Goal: Task Accomplishment & Management: Use online tool/utility

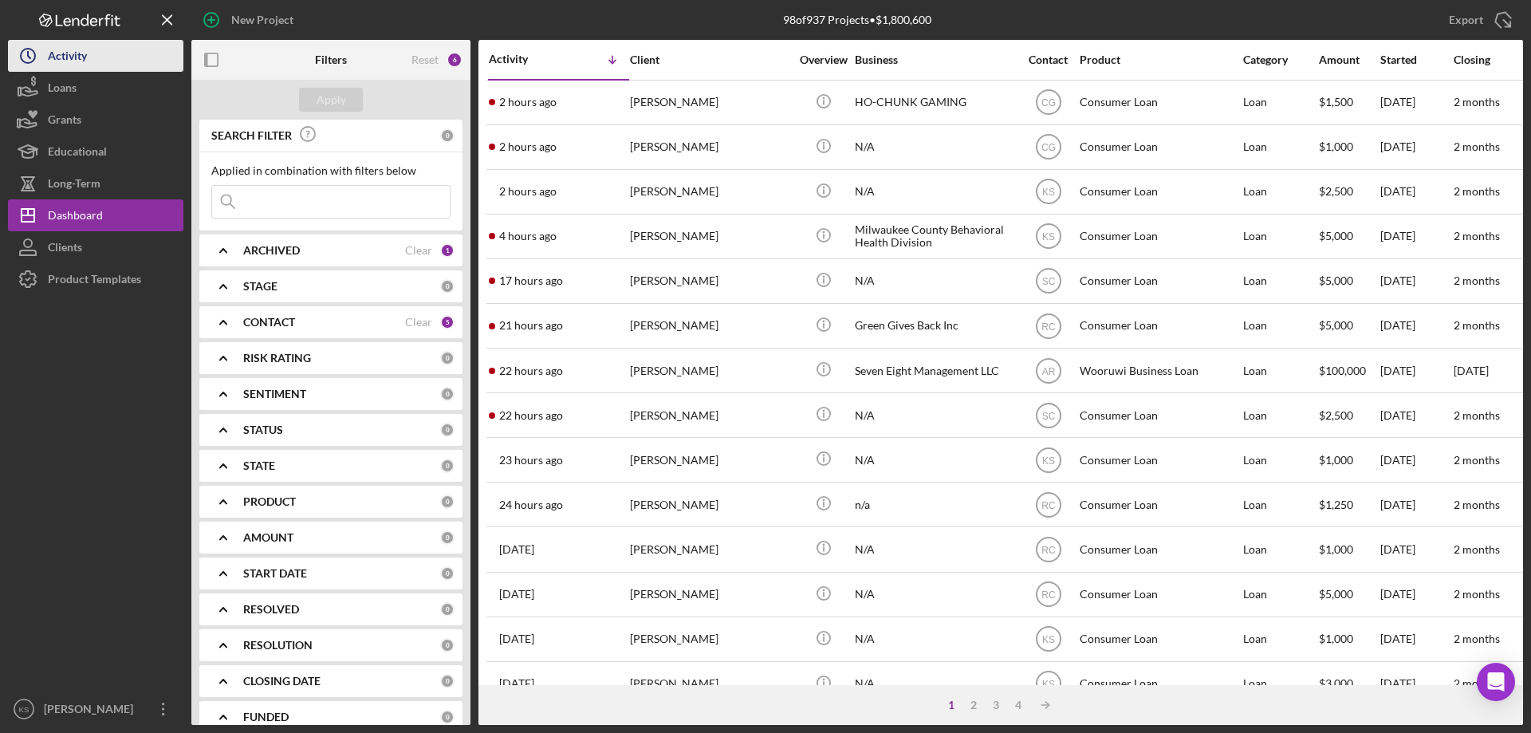
click at [88, 55] on button "Icon/History Activity" at bounding box center [95, 56] width 175 height 32
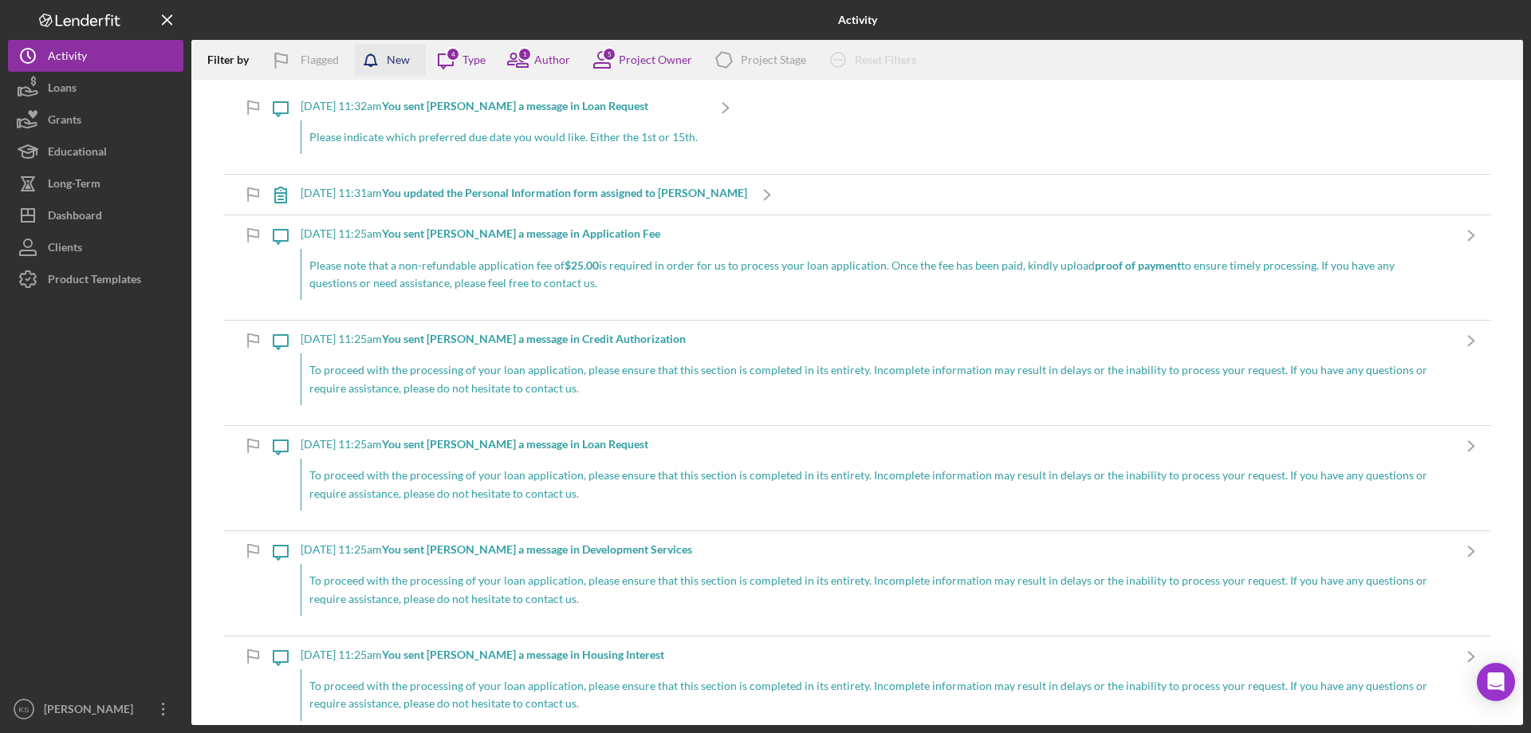
click at [392, 62] on div "New" at bounding box center [398, 60] width 23 height 32
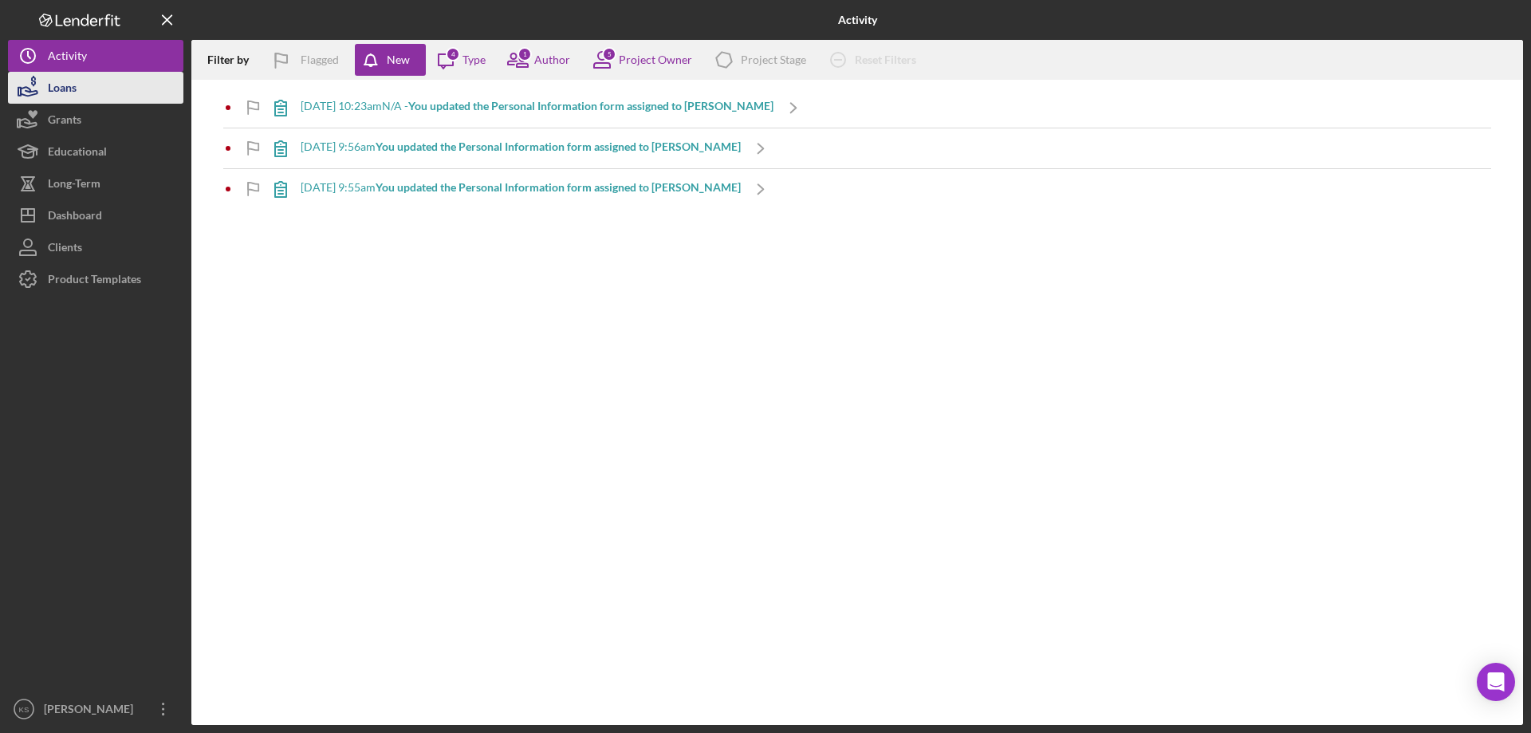
click at [100, 77] on button "Loans" at bounding box center [95, 88] width 175 height 32
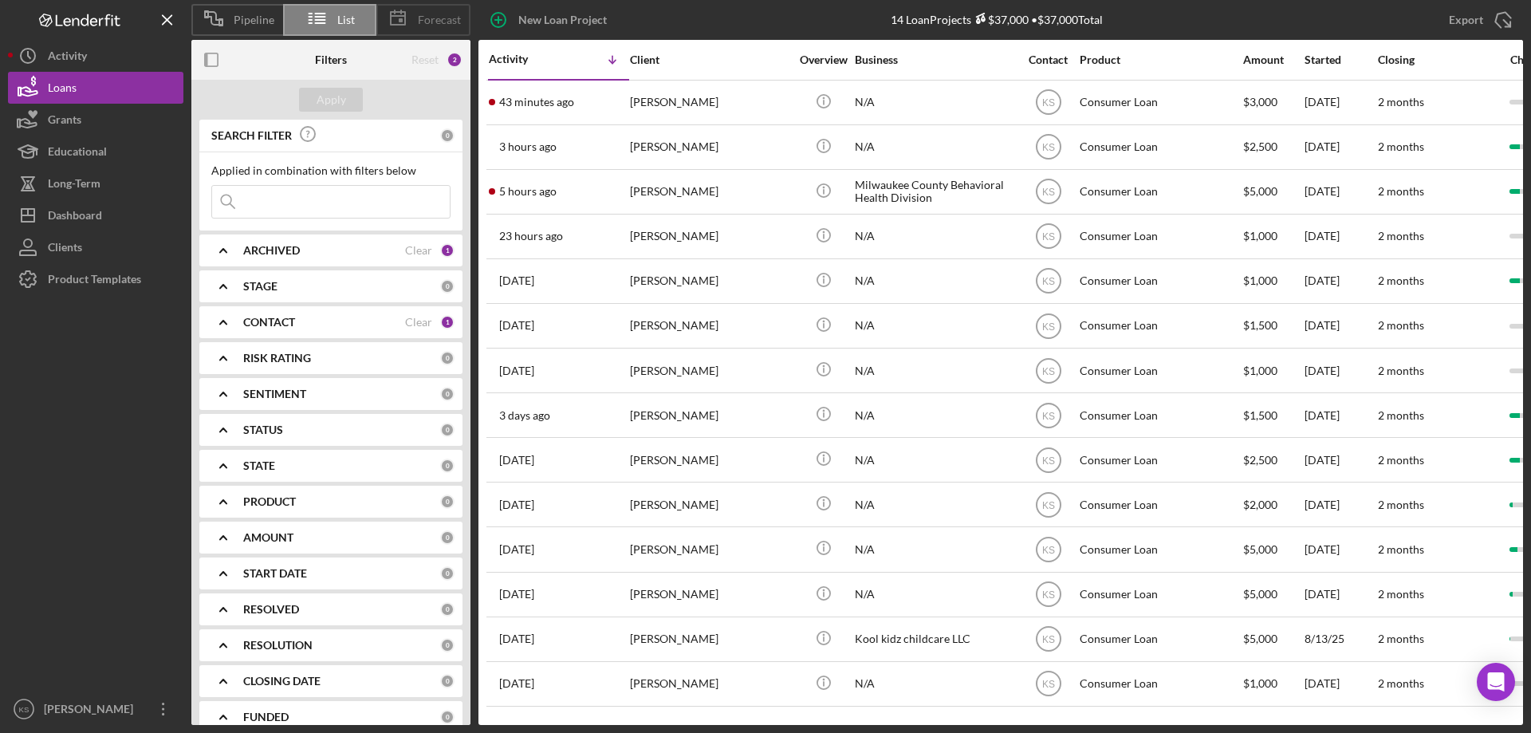
click at [405, 20] on polygon at bounding box center [398, 18] width 14 height 13
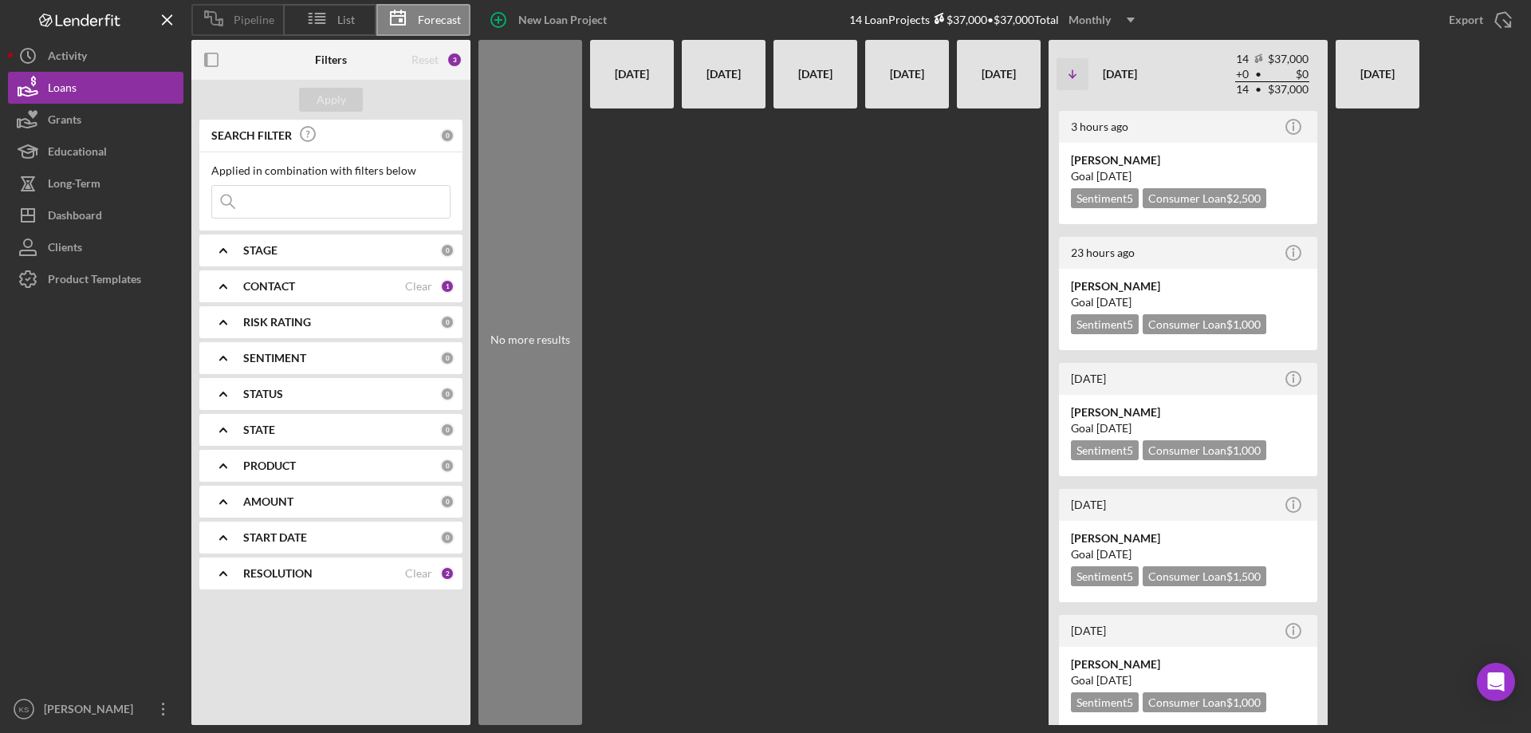
click at [249, 16] on span "Pipeline" at bounding box center [254, 20] width 41 height 13
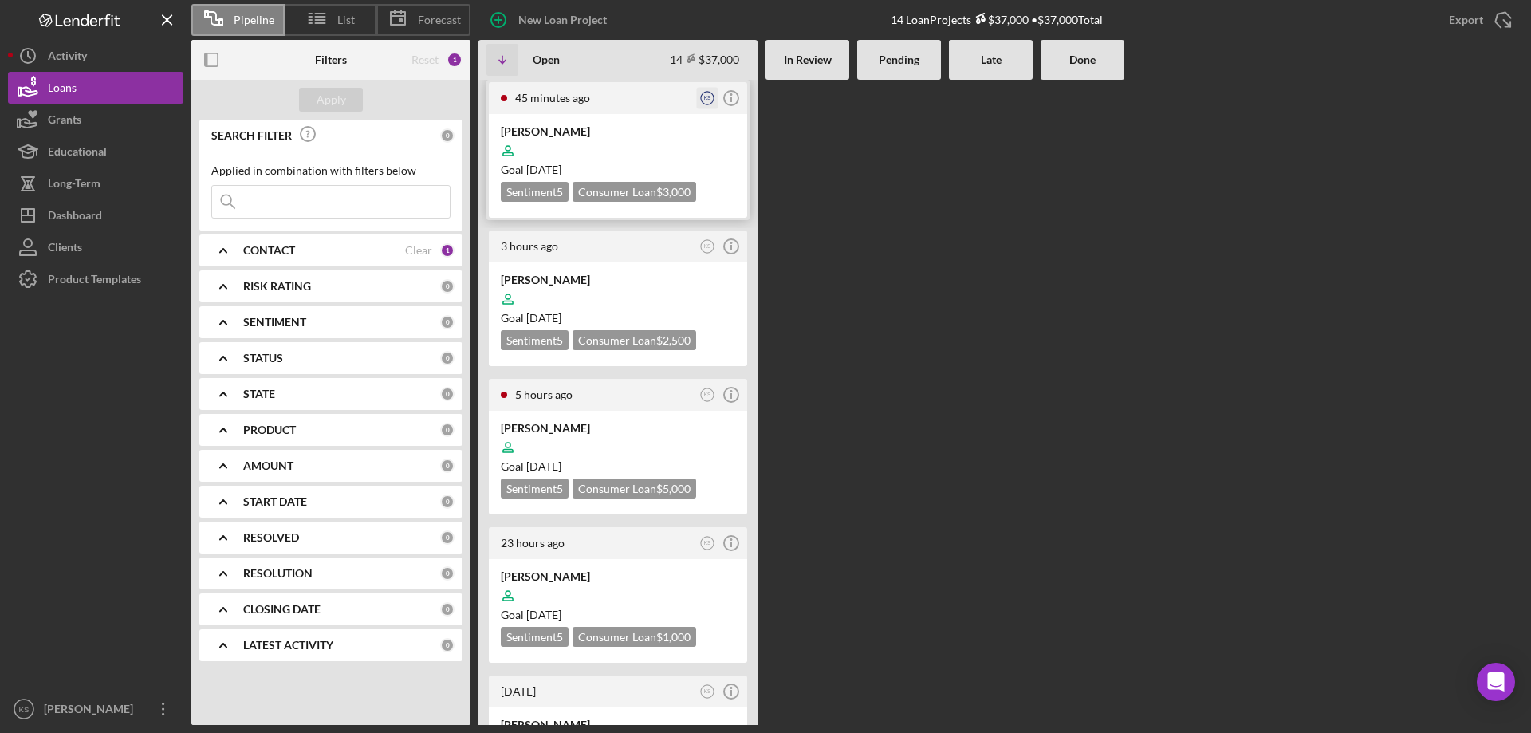
click at [709, 99] on text "KS" at bounding box center [707, 98] width 7 height 6
click at [625, 94] on div "45 minutes ago" at bounding box center [605, 98] width 180 height 13
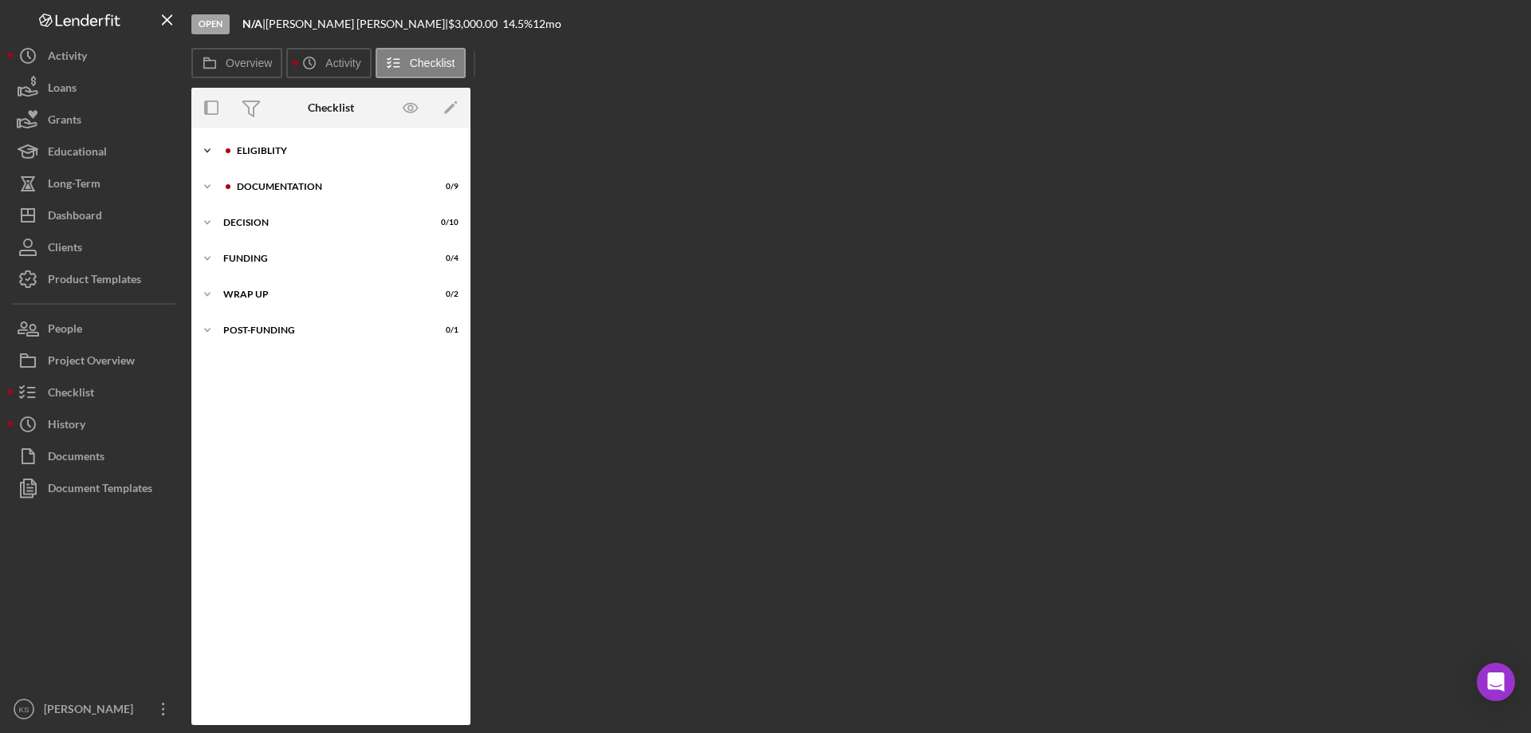
click at [204, 147] on icon "Icon/Expander" at bounding box center [207, 151] width 32 height 32
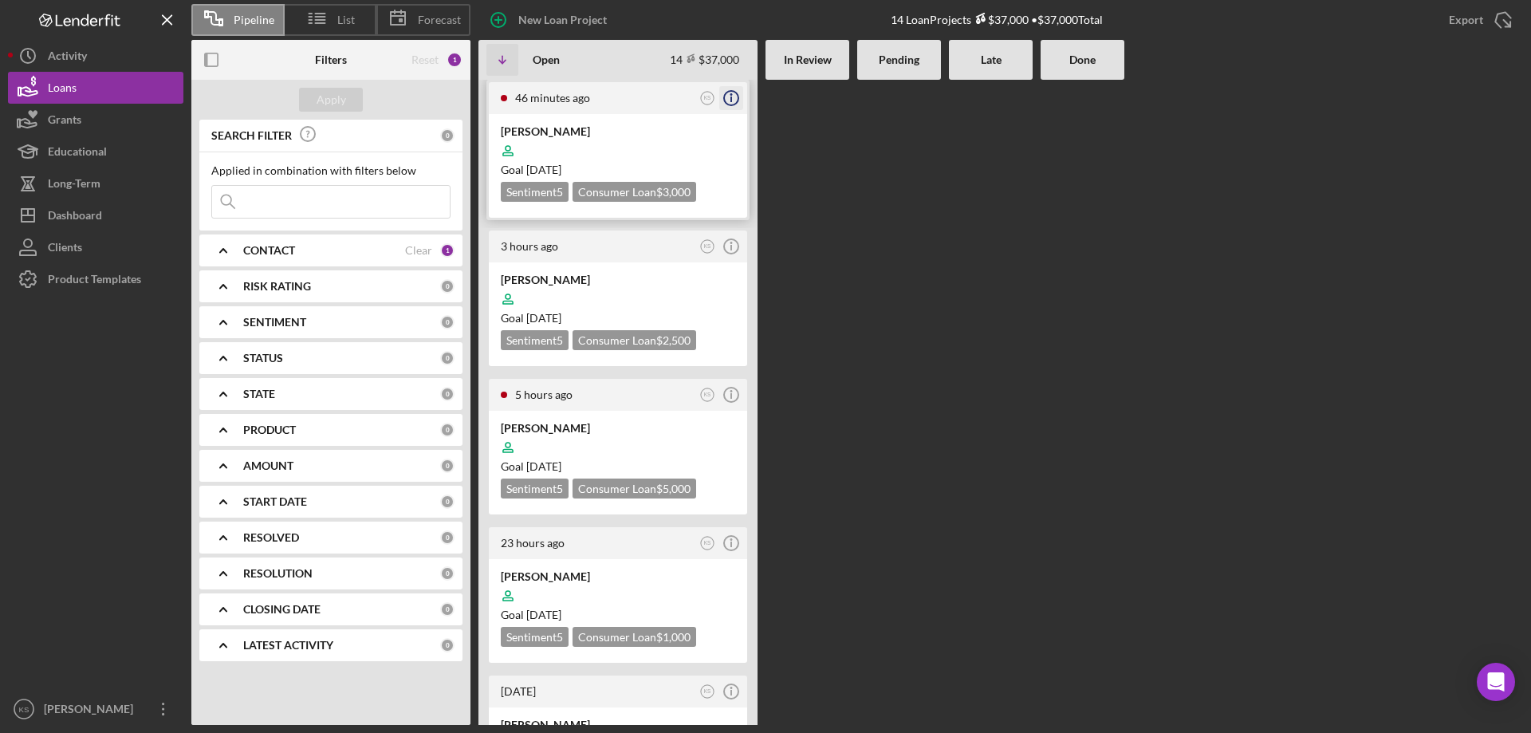
click at [734, 104] on icon "Icon/Info" at bounding box center [731, 98] width 40 height 40
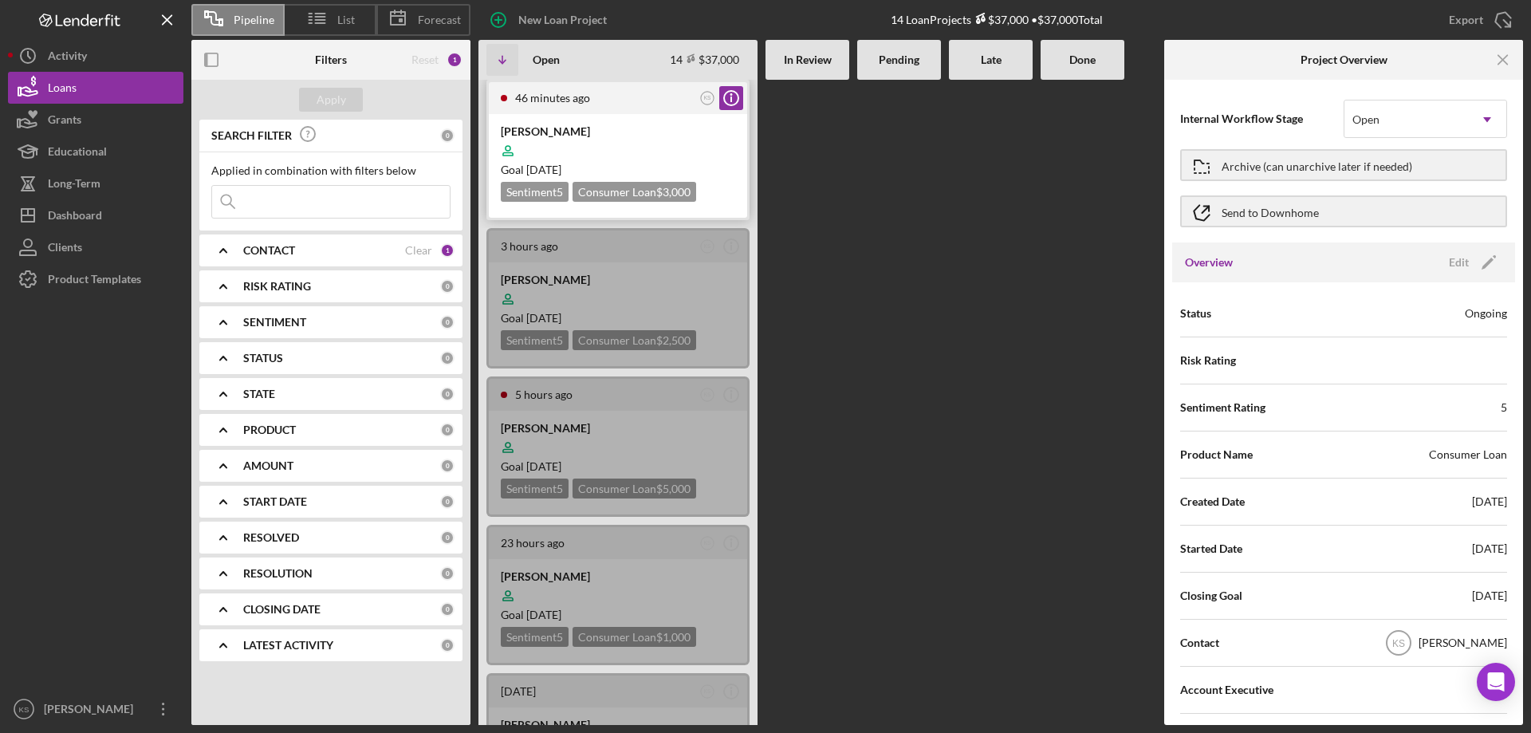
click at [617, 133] on div "[PERSON_NAME]" at bounding box center [618, 132] width 234 height 16
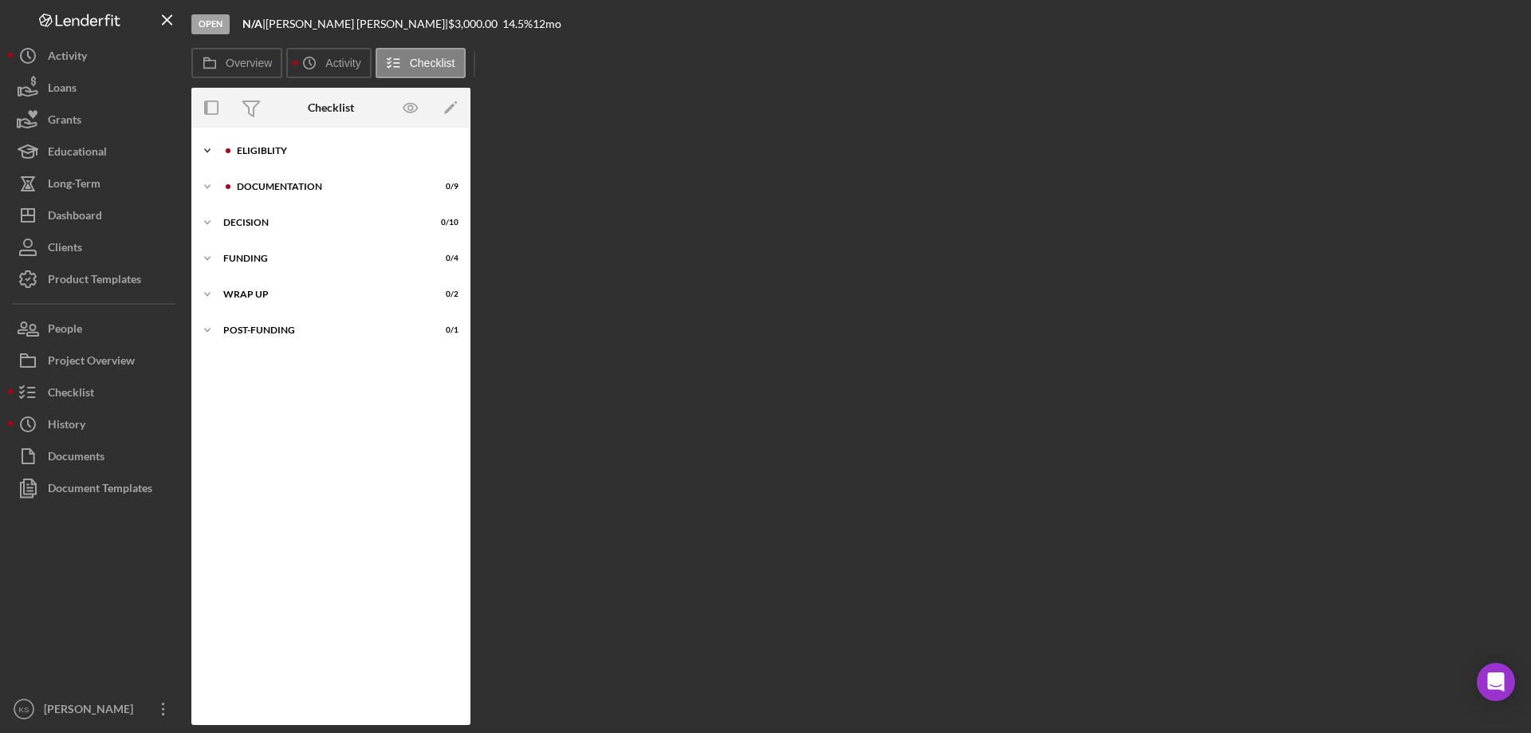
click at [201, 159] on icon "Icon/Expander" at bounding box center [207, 151] width 32 height 32
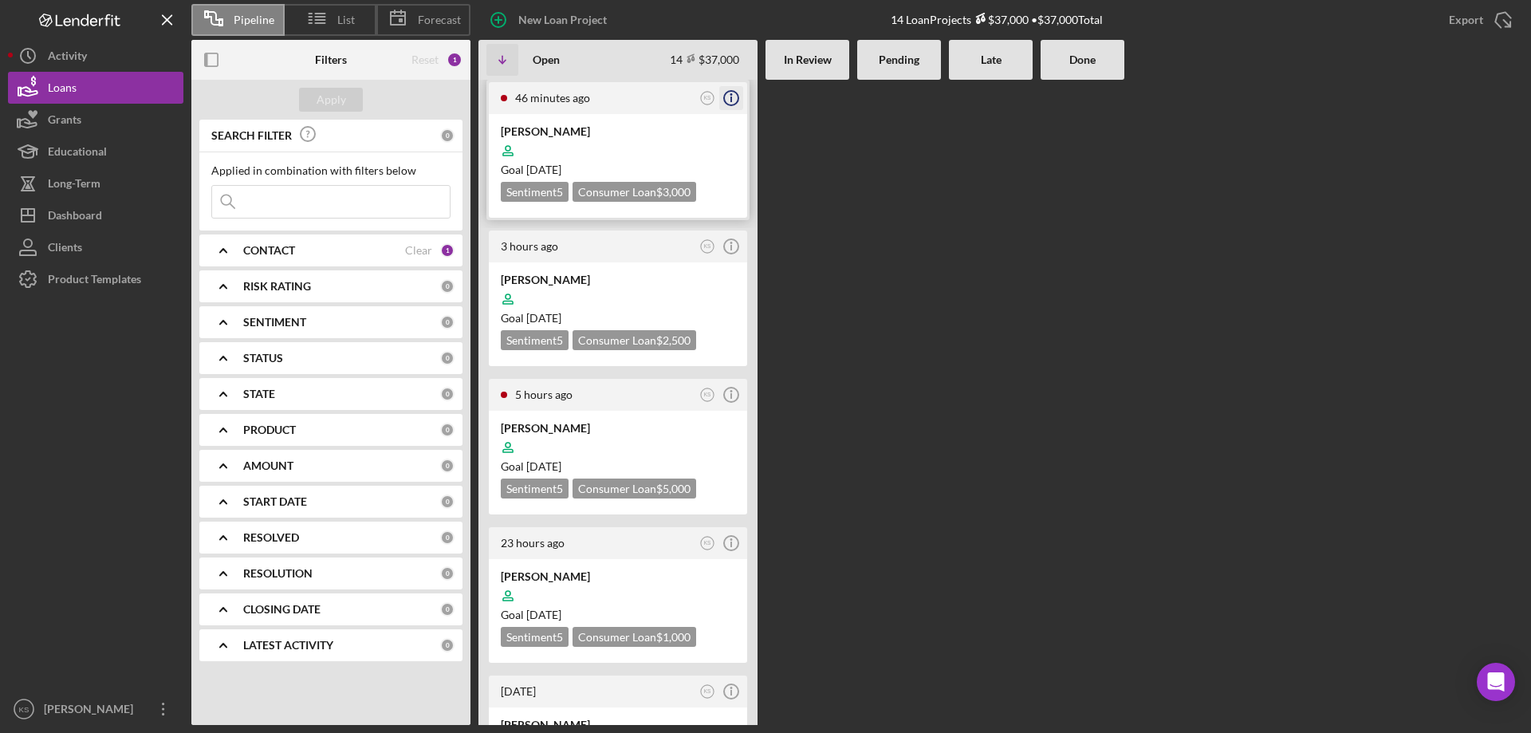
click at [734, 95] on icon "Icon/Info" at bounding box center [731, 98] width 40 height 40
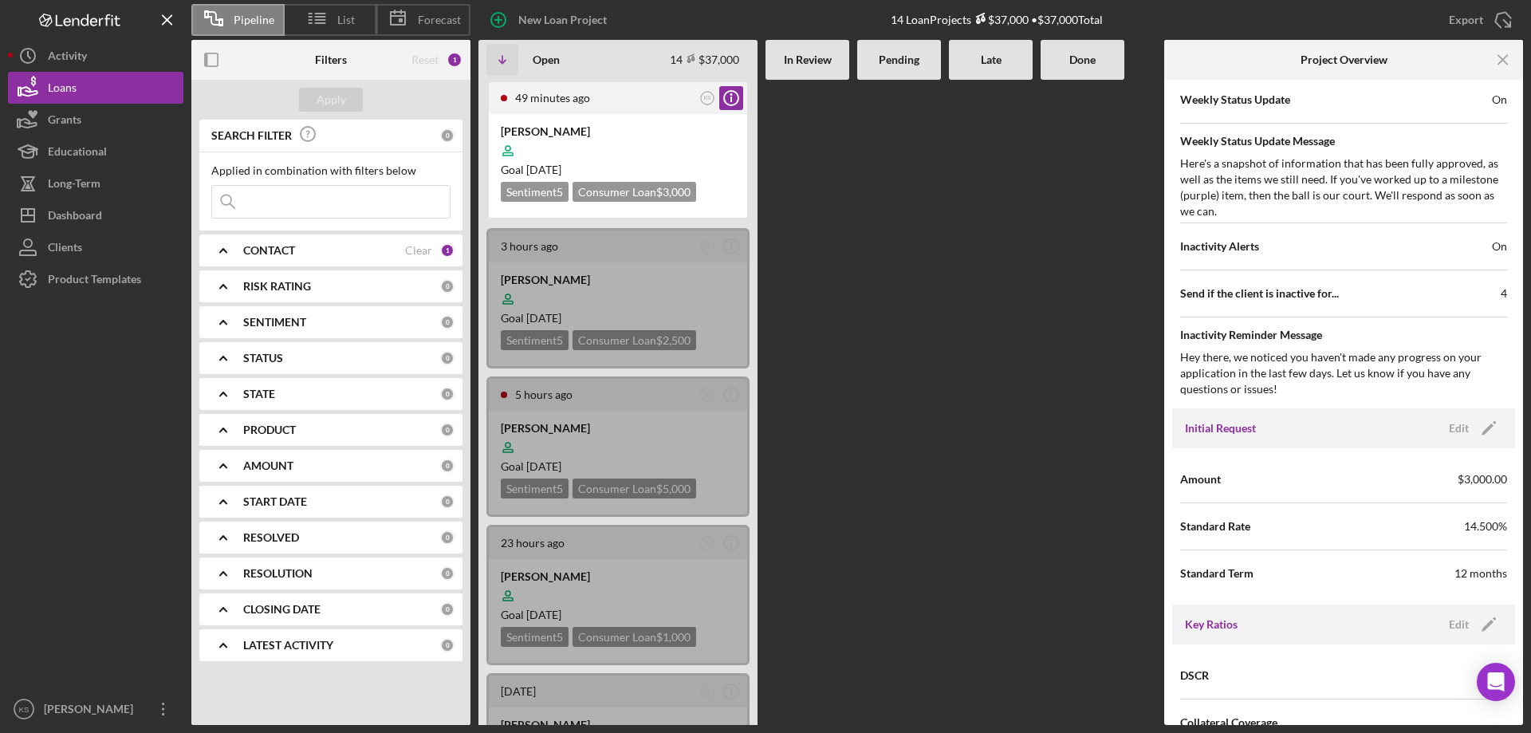
scroll to position [638, 0]
drag, startPoint x: 1447, startPoint y: 478, endPoint x: 1509, endPoint y: 478, distance: 63.0
click at [1509, 478] on div "Amount $3,000.00 Standard Rate 14.500% Standard Term 12 months" at bounding box center [1343, 525] width 343 height 156
click at [1450, 517] on div "Standard Rate 14.500%" at bounding box center [1343, 526] width 327 height 40
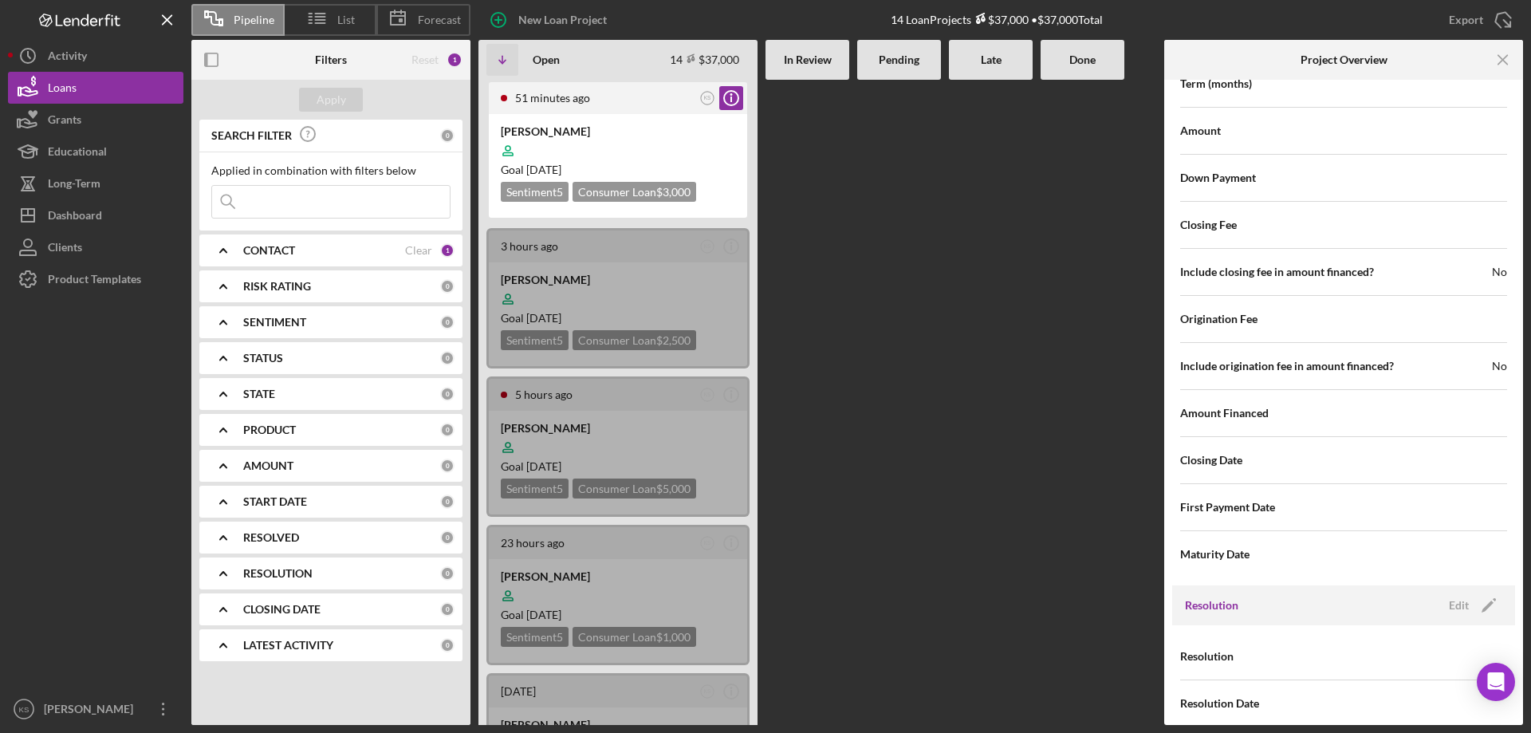
scroll to position [1772, 0]
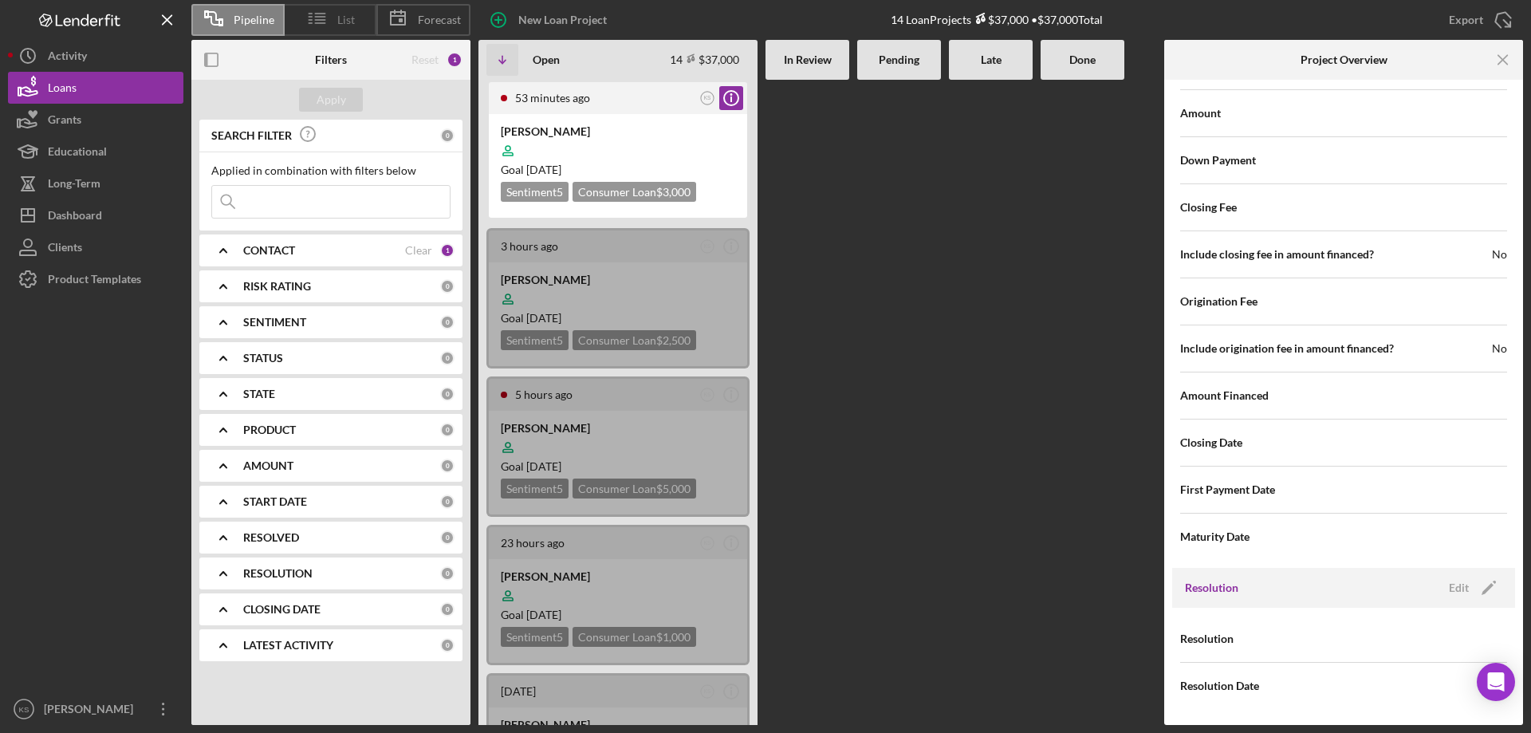
click at [331, 21] on icon at bounding box center [317, 18] width 40 height 40
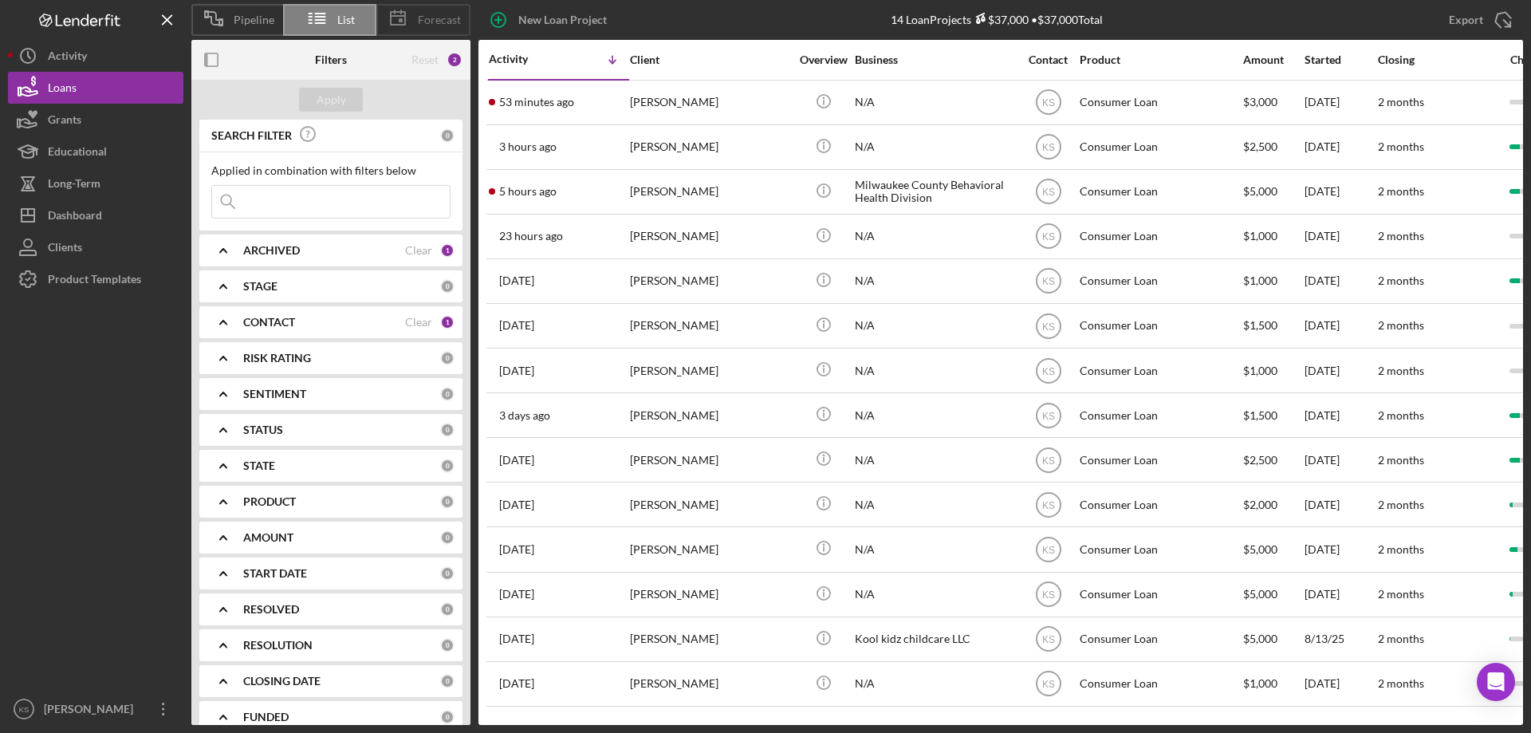
click at [407, 9] on icon at bounding box center [398, 18] width 40 height 40
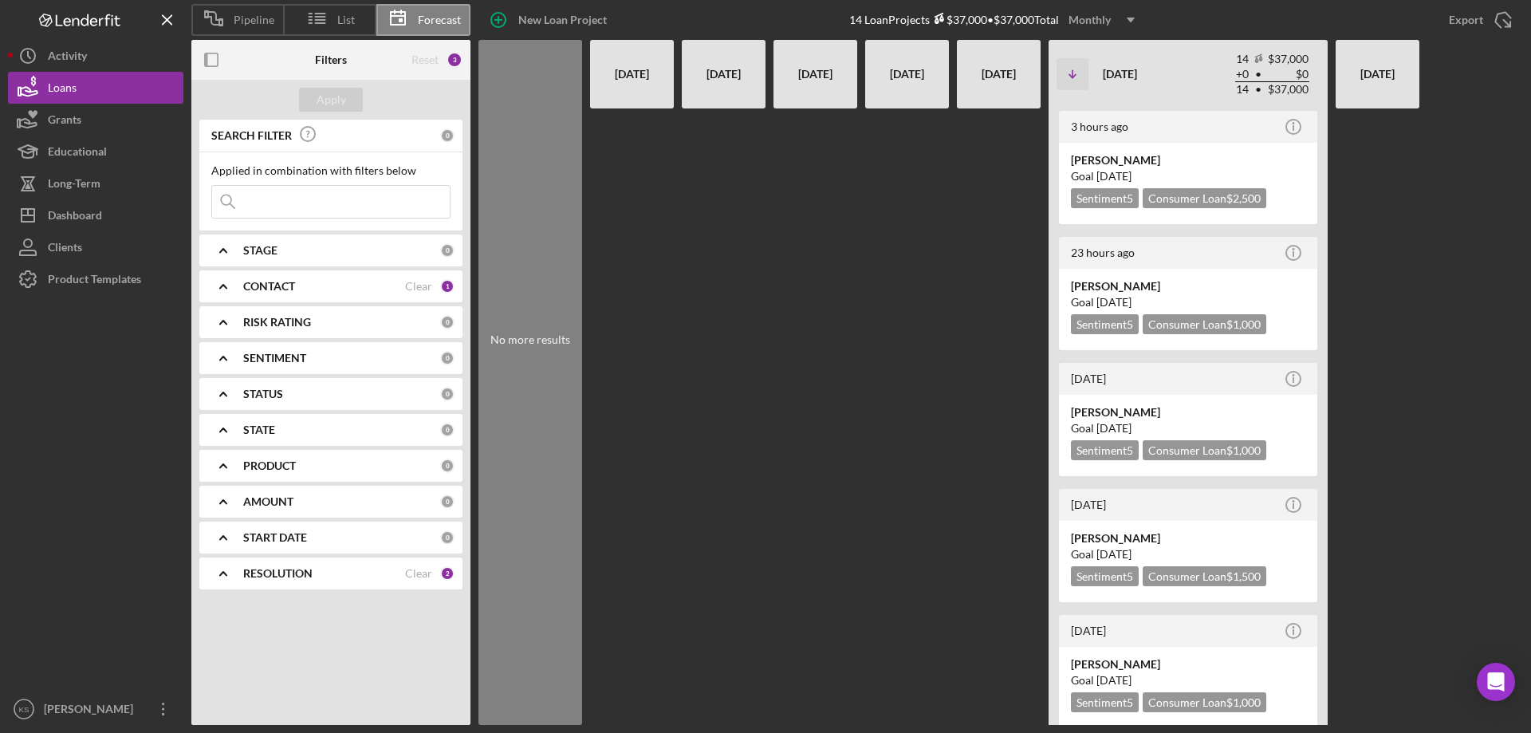
click at [645, 91] on div "[DATE]" at bounding box center [632, 74] width 68 height 56
click at [1136, 26] on icon "Icon/Dropdown Arrow" at bounding box center [1131, 20] width 40 height 40
click at [966, 207] on div at bounding box center [999, 416] width 84 height 616
click at [238, 24] on span "Pipeline" at bounding box center [254, 20] width 41 height 13
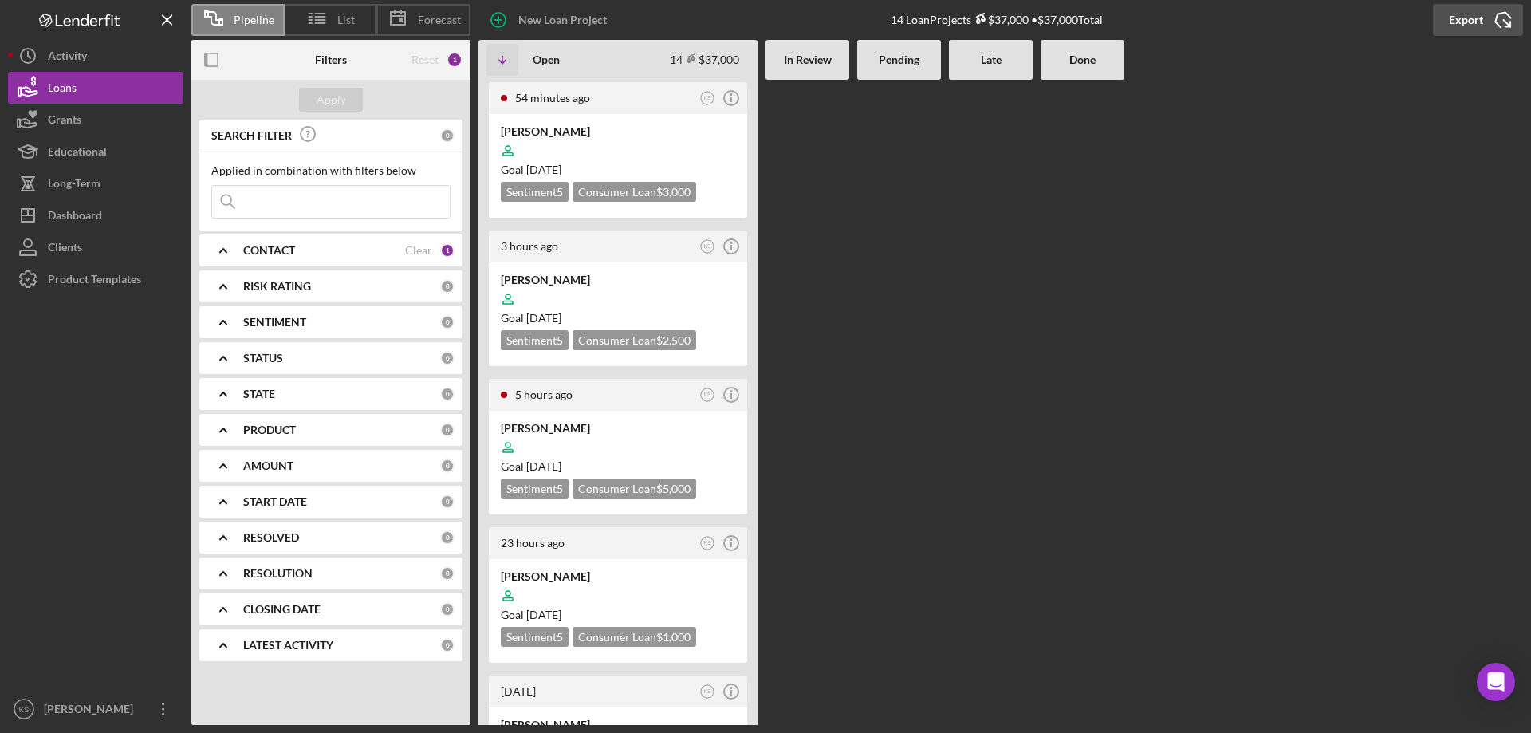
click at [1481, 11] on div "Export" at bounding box center [1466, 20] width 34 height 32
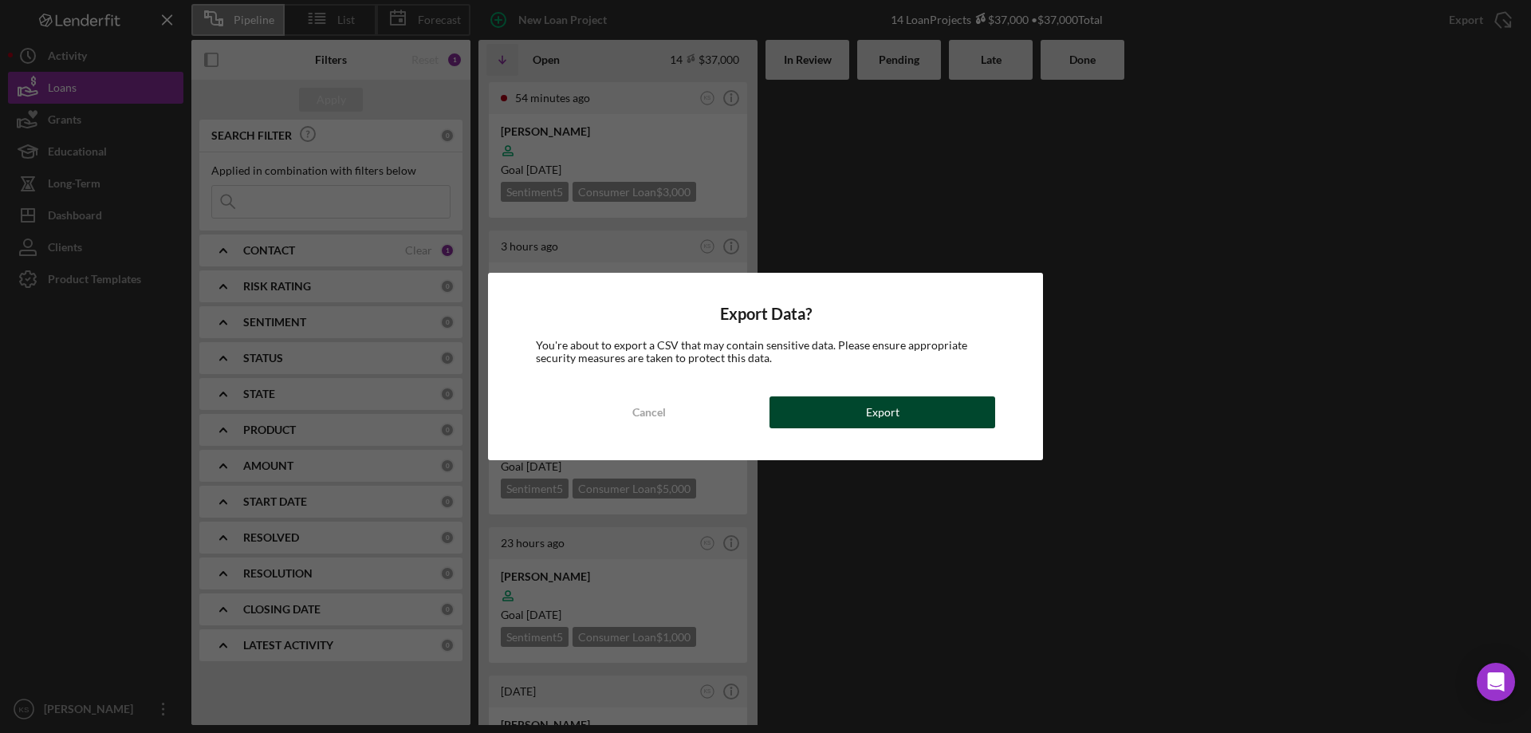
click at [918, 396] on div "Export Data? You're about to export a CSV that may contain sensitive data. Plea…" at bounding box center [765, 366] width 555 height 187
click at [916, 400] on button "Export" at bounding box center [883, 412] width 226 height 32
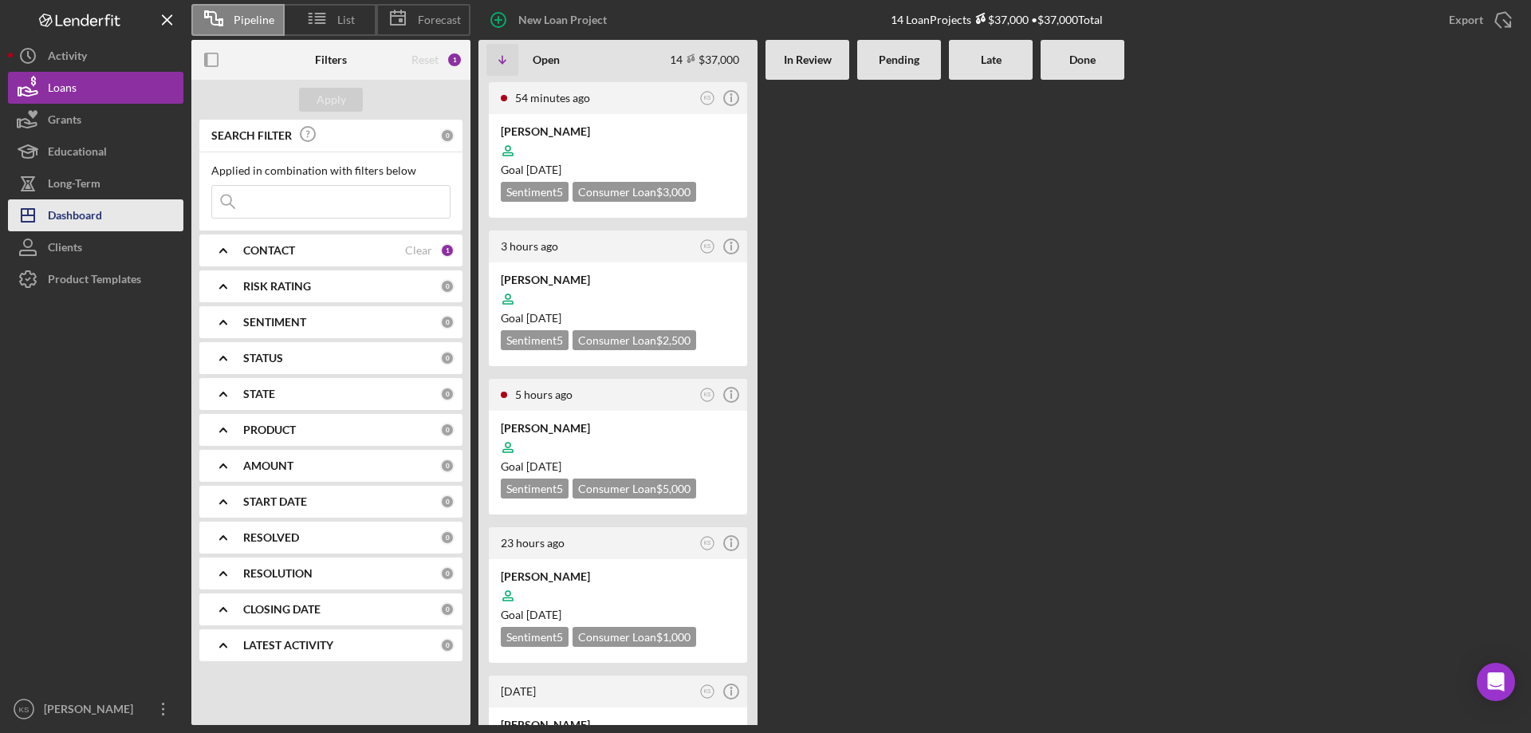
click at [82, 217] on div "Dashboard" at bounding box center [75, 217] width 54 height 36
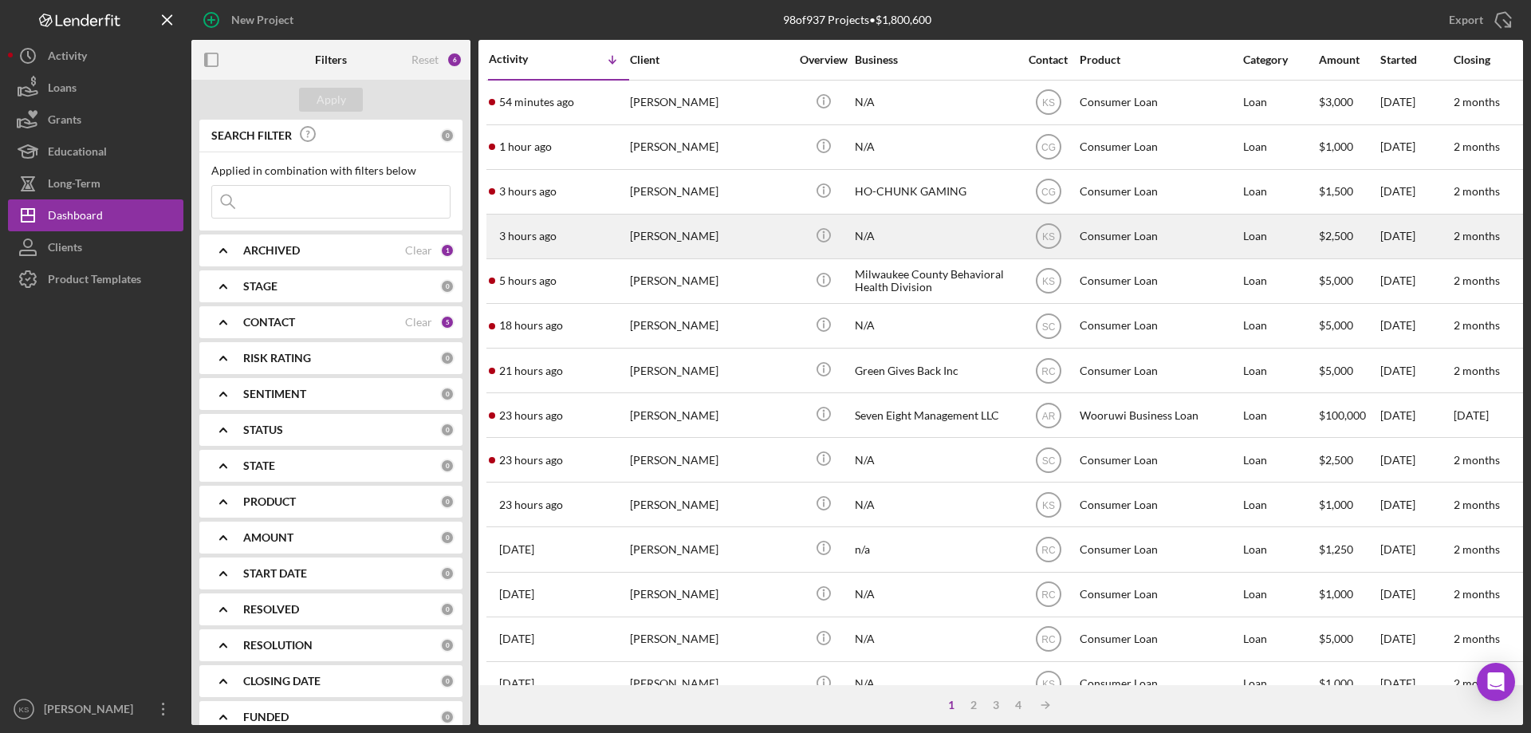
click at [731, 239] on div "[PERSON_NAME]" at bounding box center [709, 236] width 159 height 42
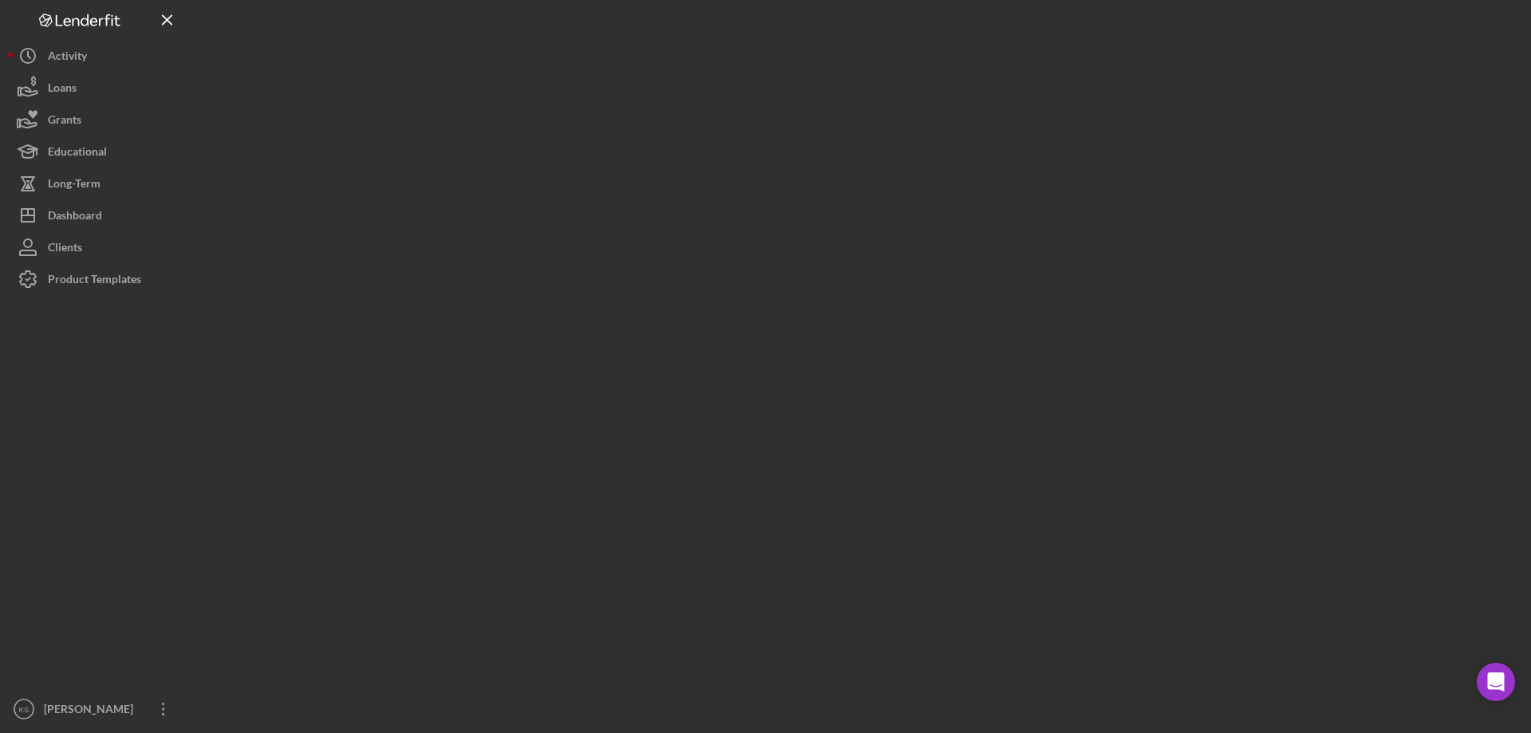
click at [731, 239] on div at bounding box center [857, 362] width 1332 height 725
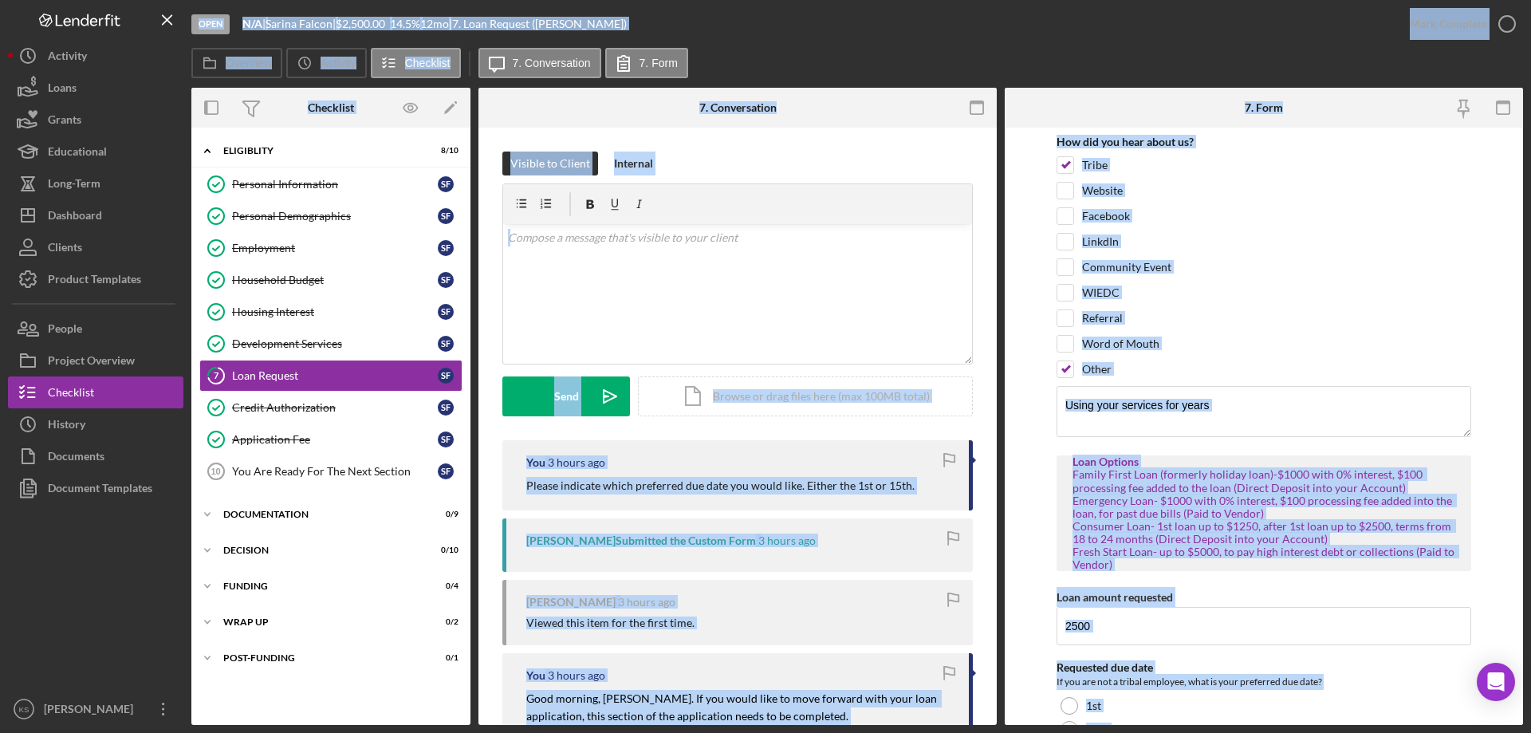
click at [1017, 413] on form "How did you hear about us? Tribe Website Facebook LinkdIn Community Event WIEDC…" at bounding box center [1264, 426] width 518 height 597
click at [388, 383] on link "7 Loan Request S F" at bounding box center [330, 376] width 263 height 32
click at [348, 382] on div "Loan Request" at bounding box center [335, 375] width 206 height 13
click at [986, 379] on div "Visible to Client Internal v Color teal Color pink Remove color Add row above A…" at bounding box center [737, 521] width 518 height 787
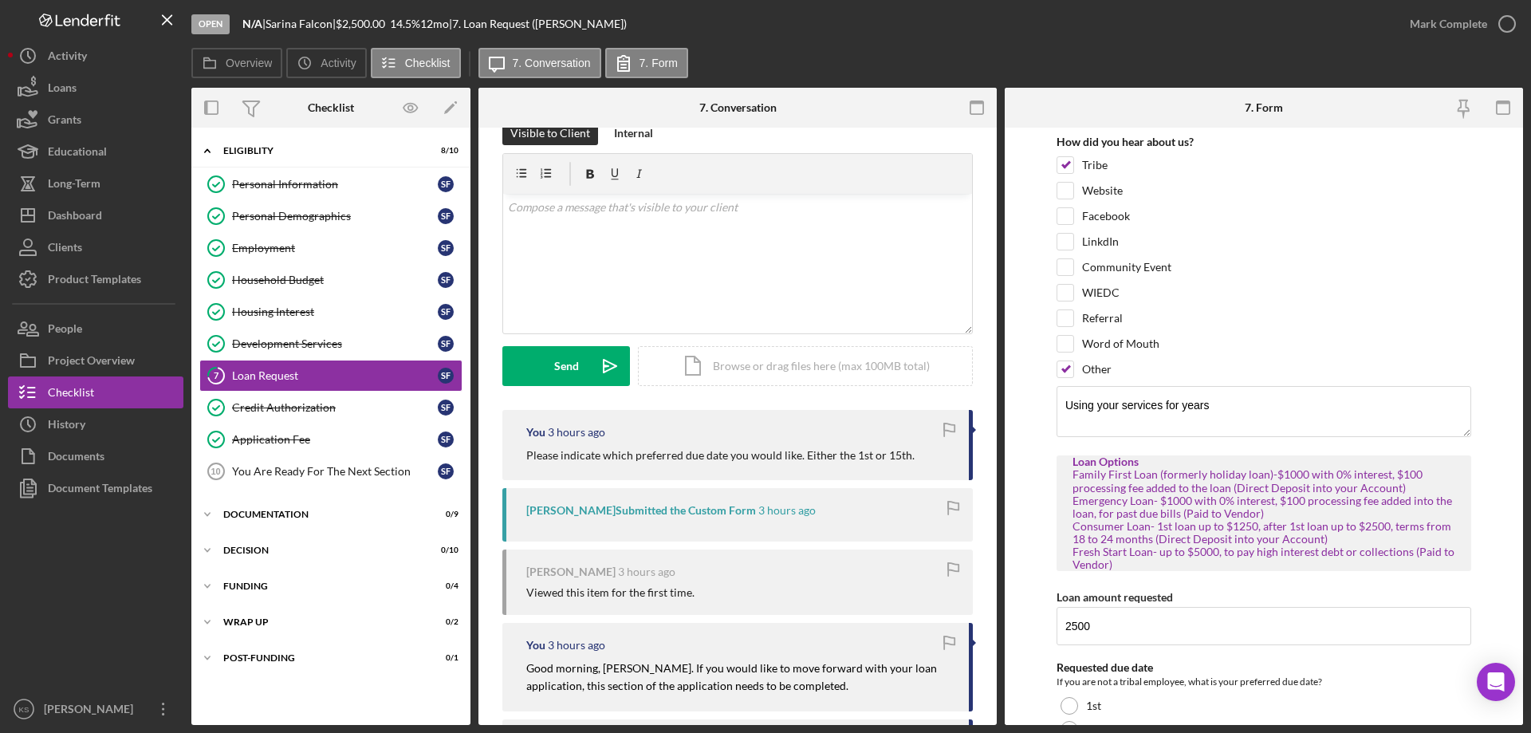
scroll to position [80, 0]
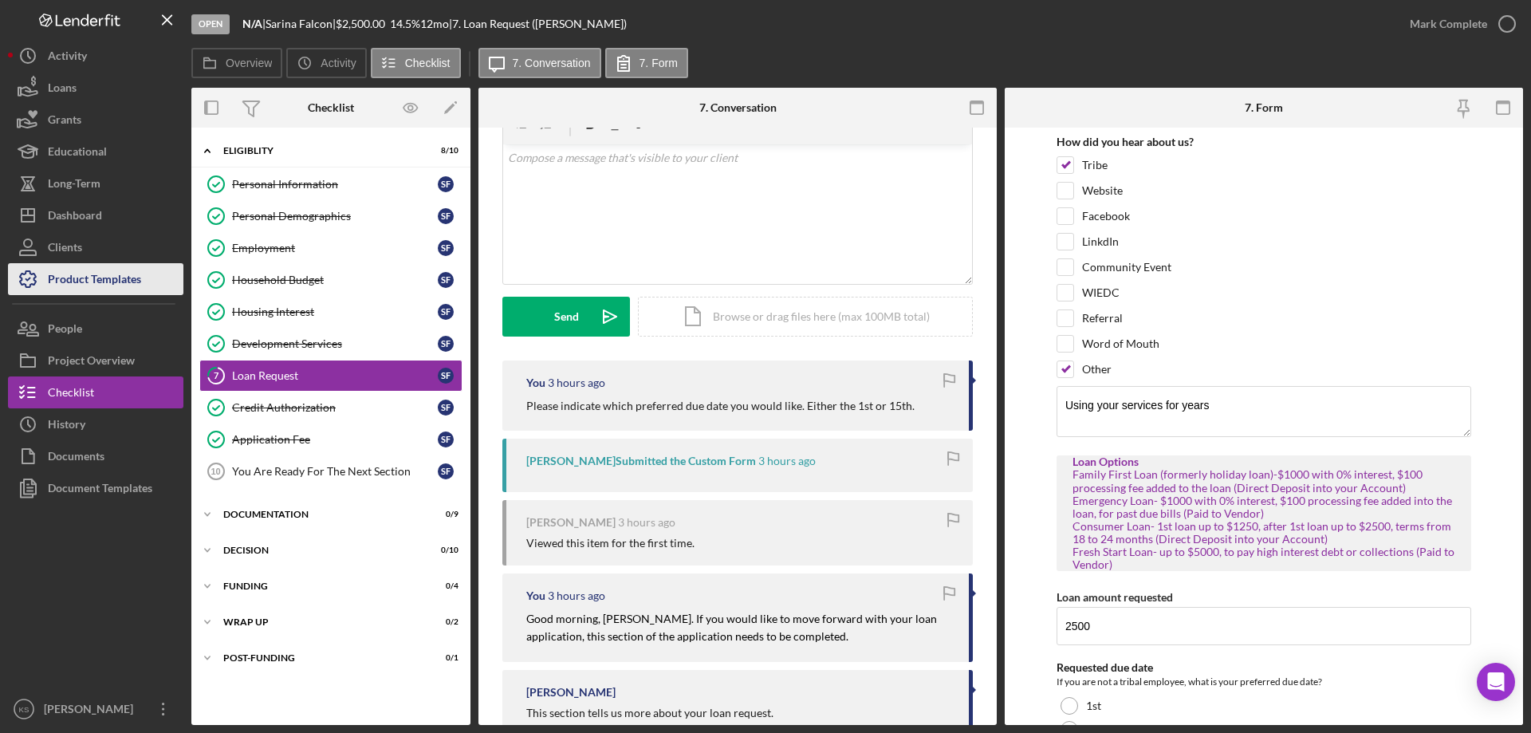
click at [122, 278] on div "Product Templates" at bounding box center [94, 281] width 93 height 36
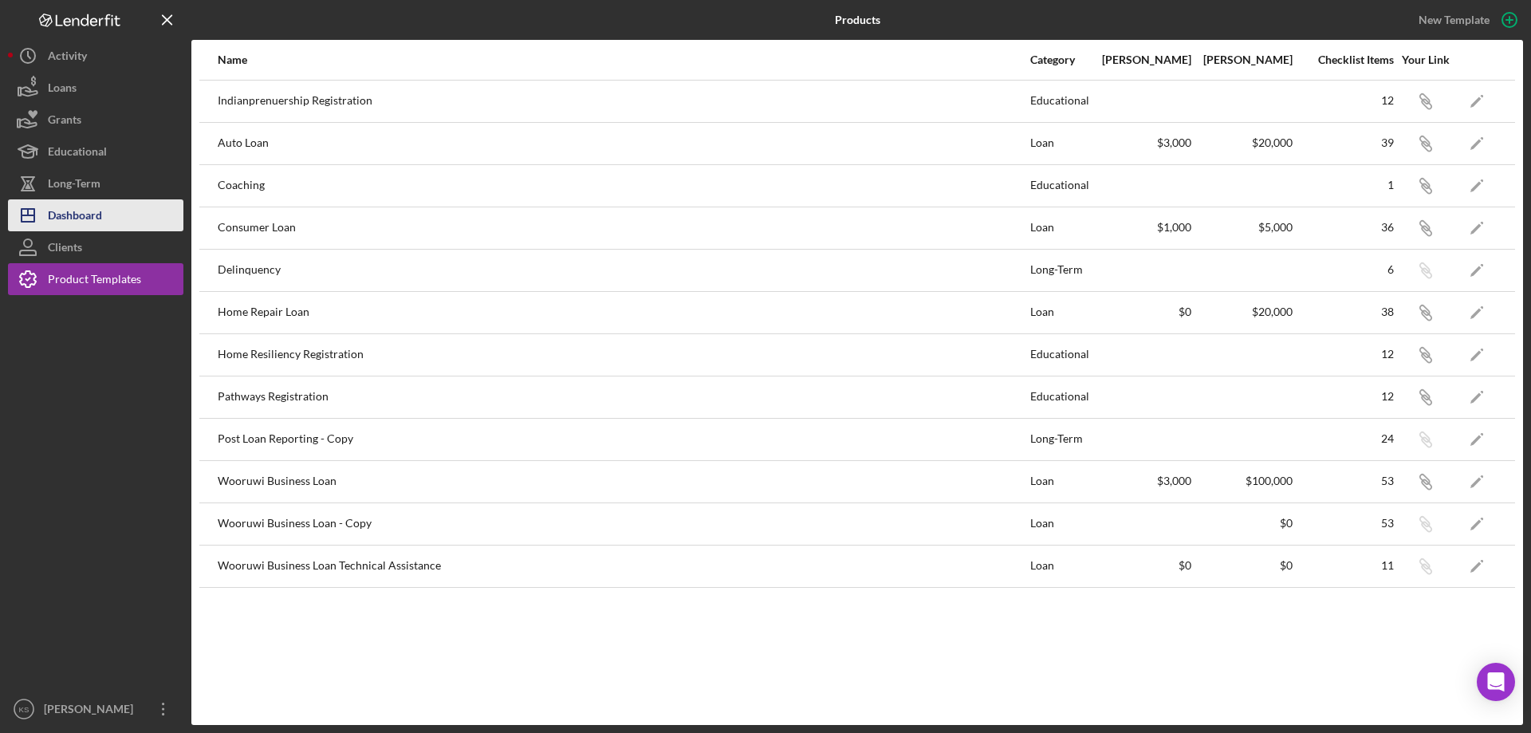
click at [134, 211] on button "Icon/Dashboard Dashboard" at bounding box center [95, 215] width 175 height 32
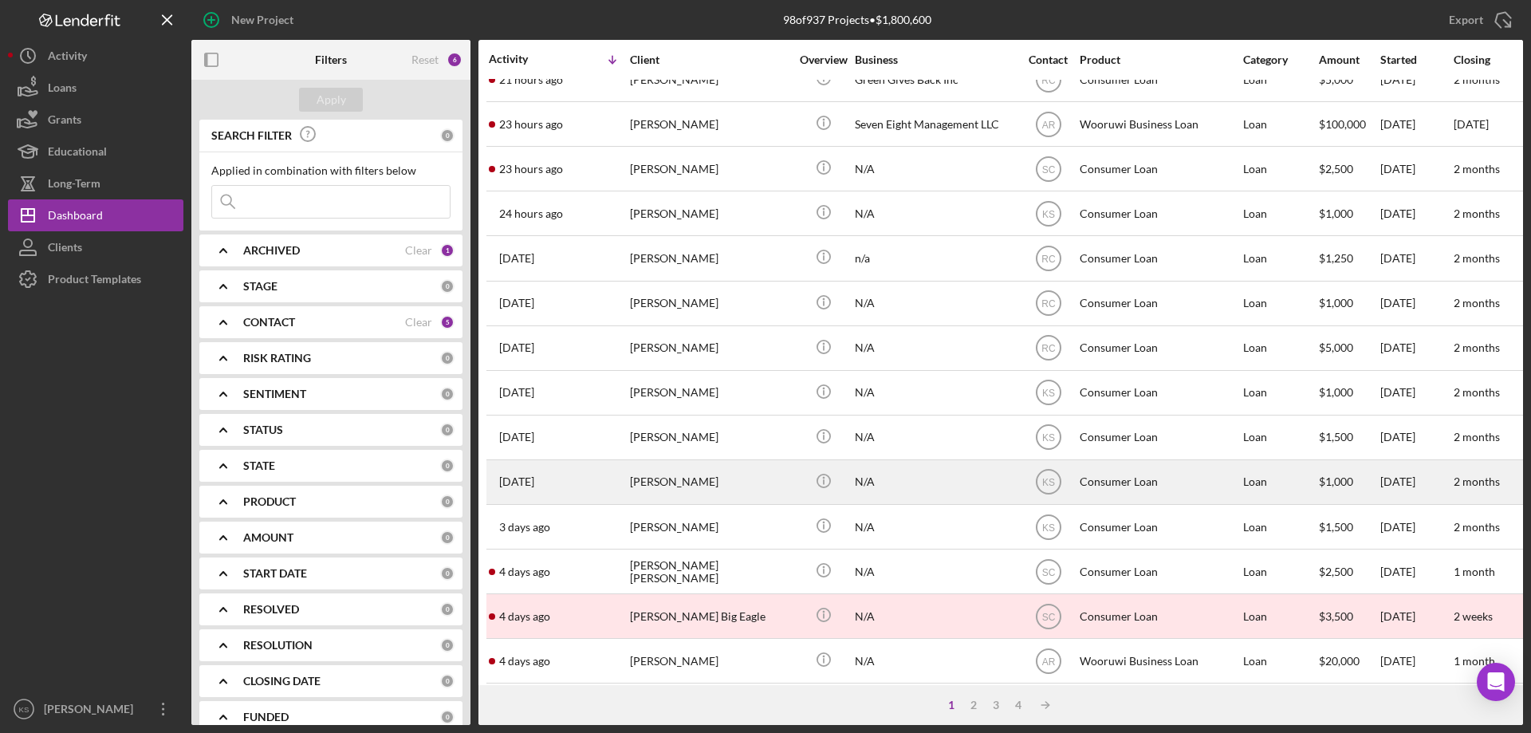
scroll to position [319, 0]
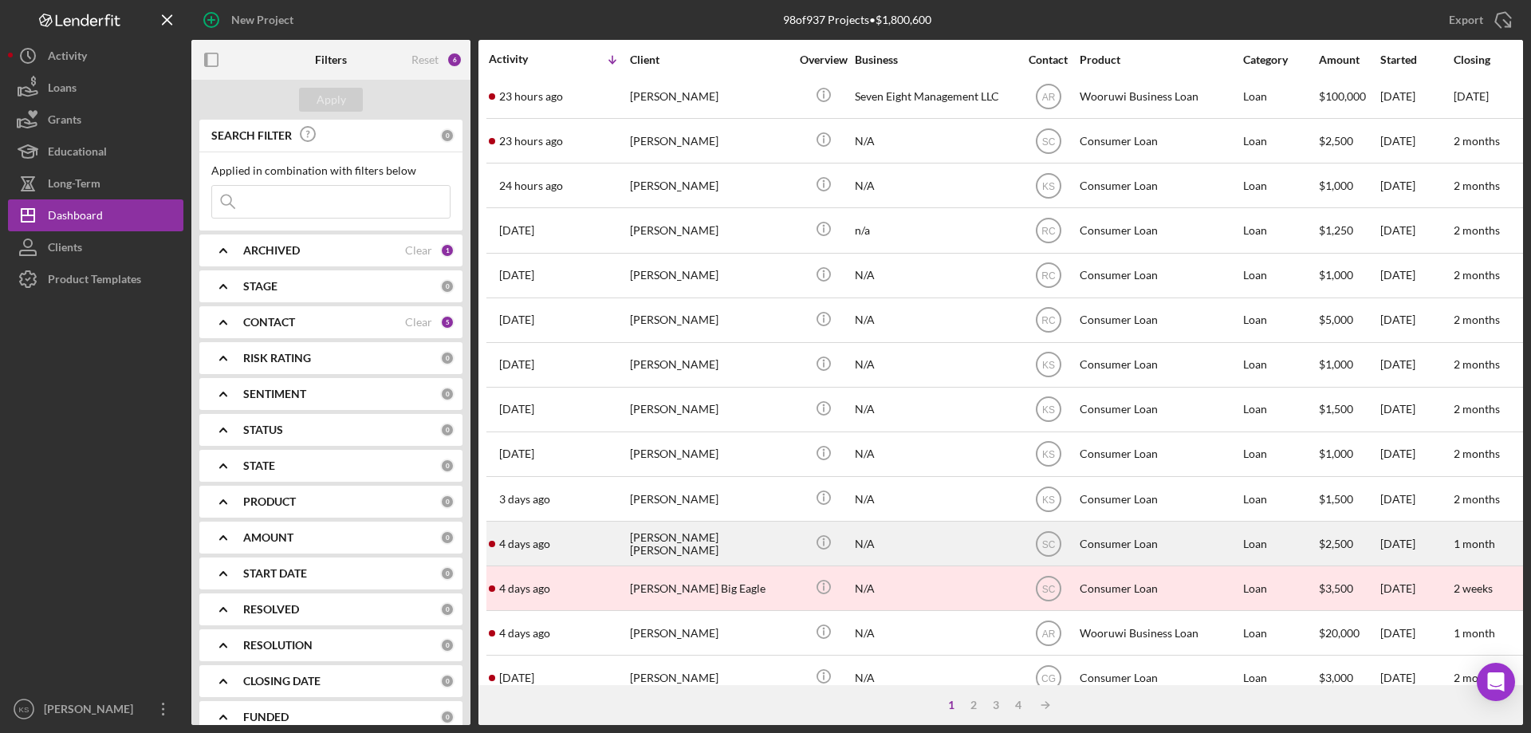
click at [729, 535] on div "[PERSON_NAME] [PERSON_NAME]" at bounding box center [709, 543] width 159 height 42
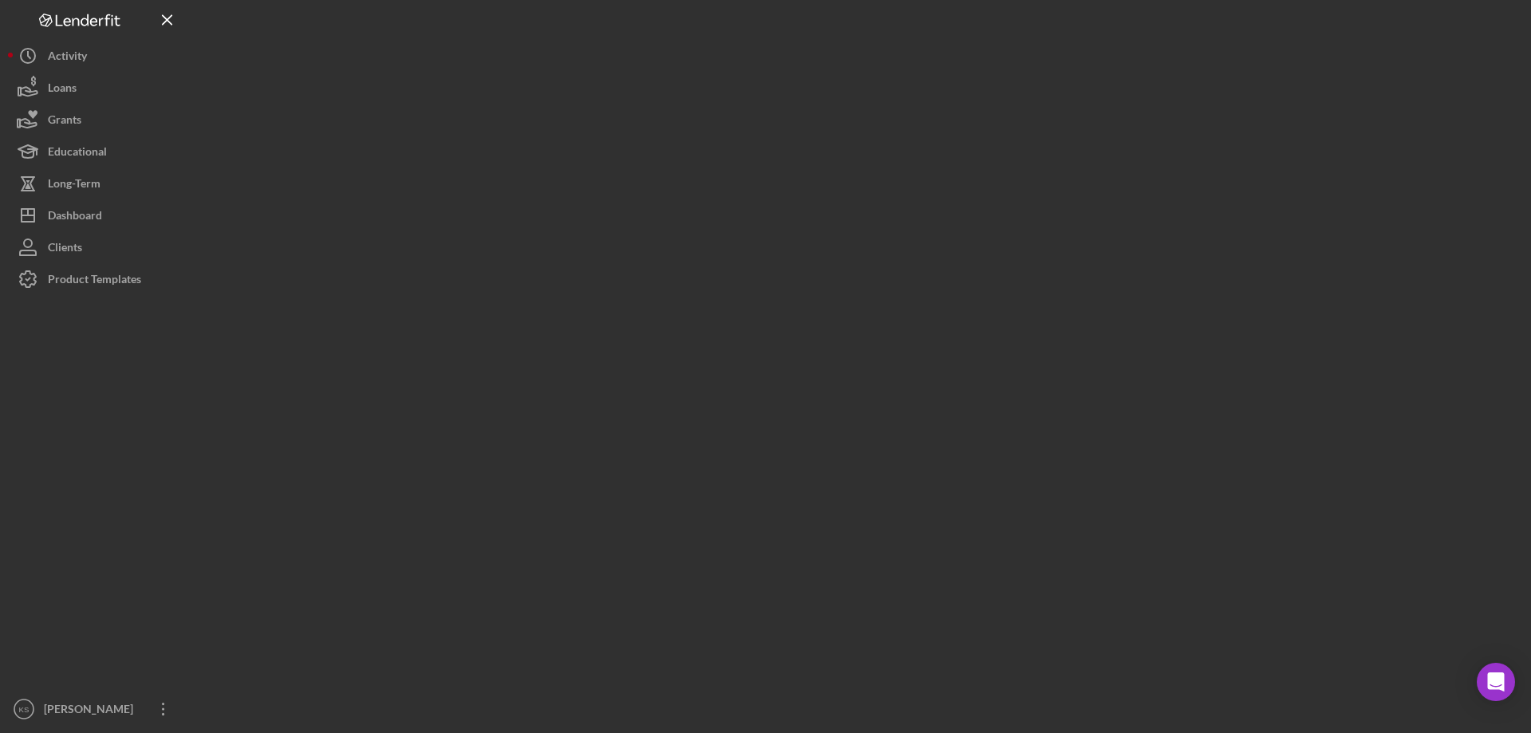
click at [729, 535] on div at bounding box center [857, 362] width 1332 height 725
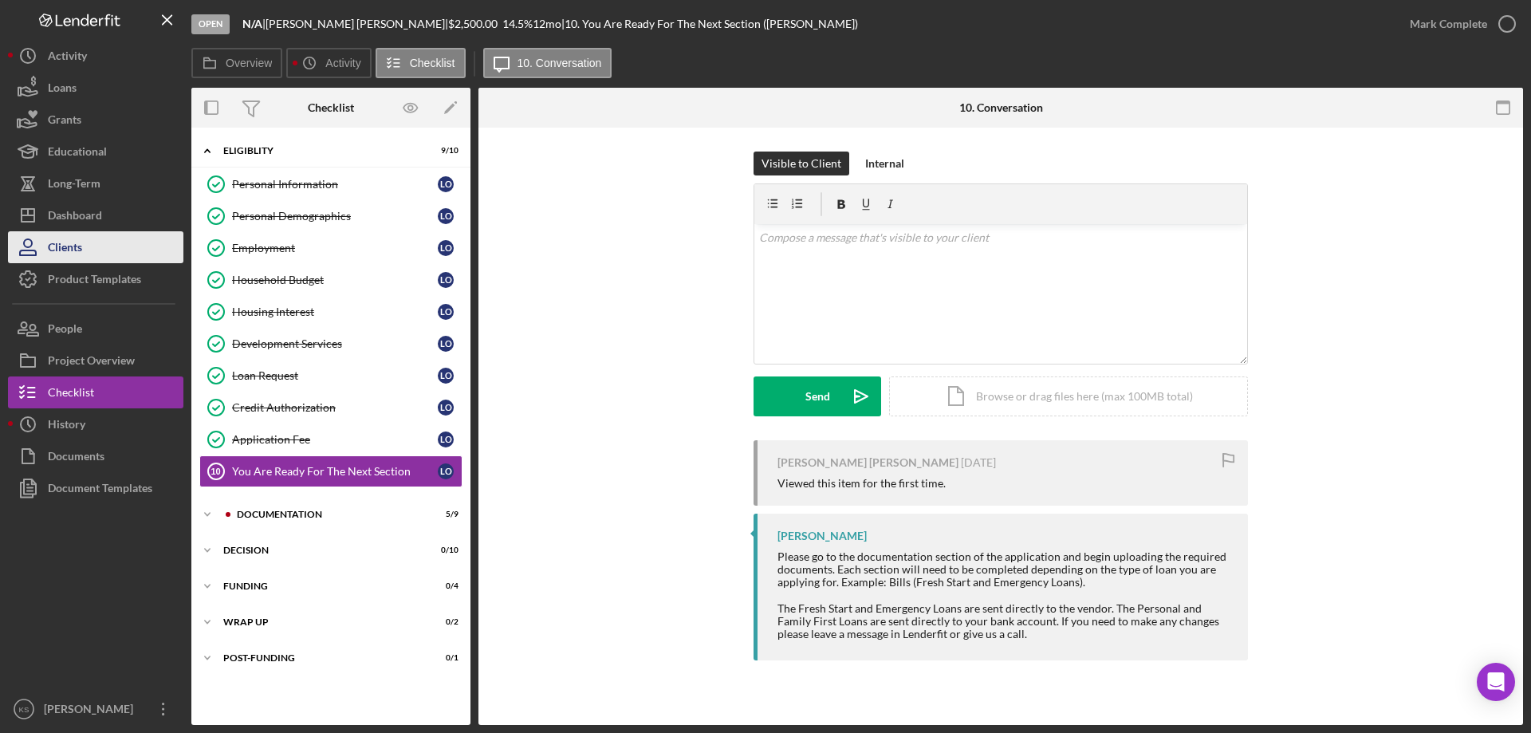
click at [74, 236] on div "Clients" at bounding box center [65, 249] width 34 height 36
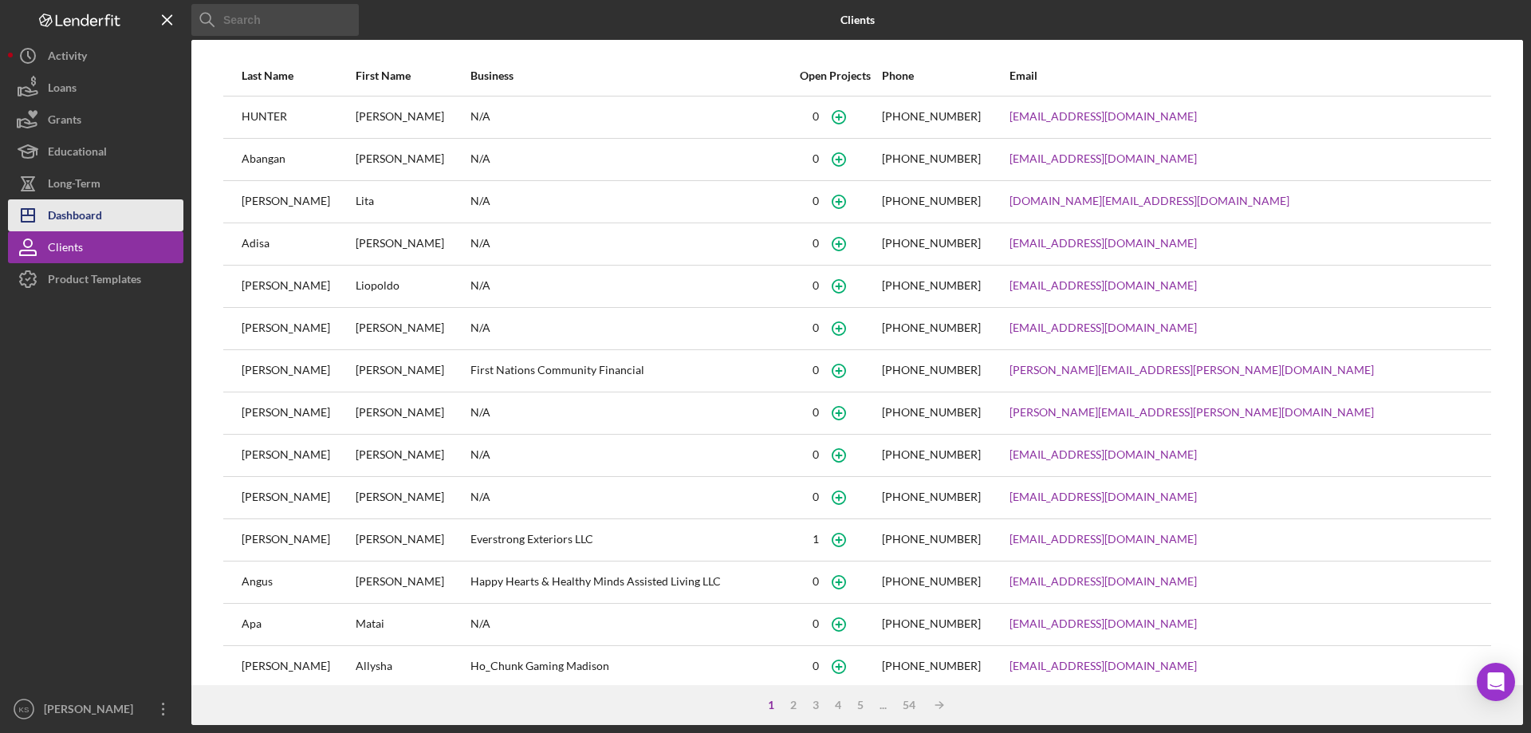
click at [84, 220] on div "Dashboard" at bounding box center [75, 217] width 54 height 36
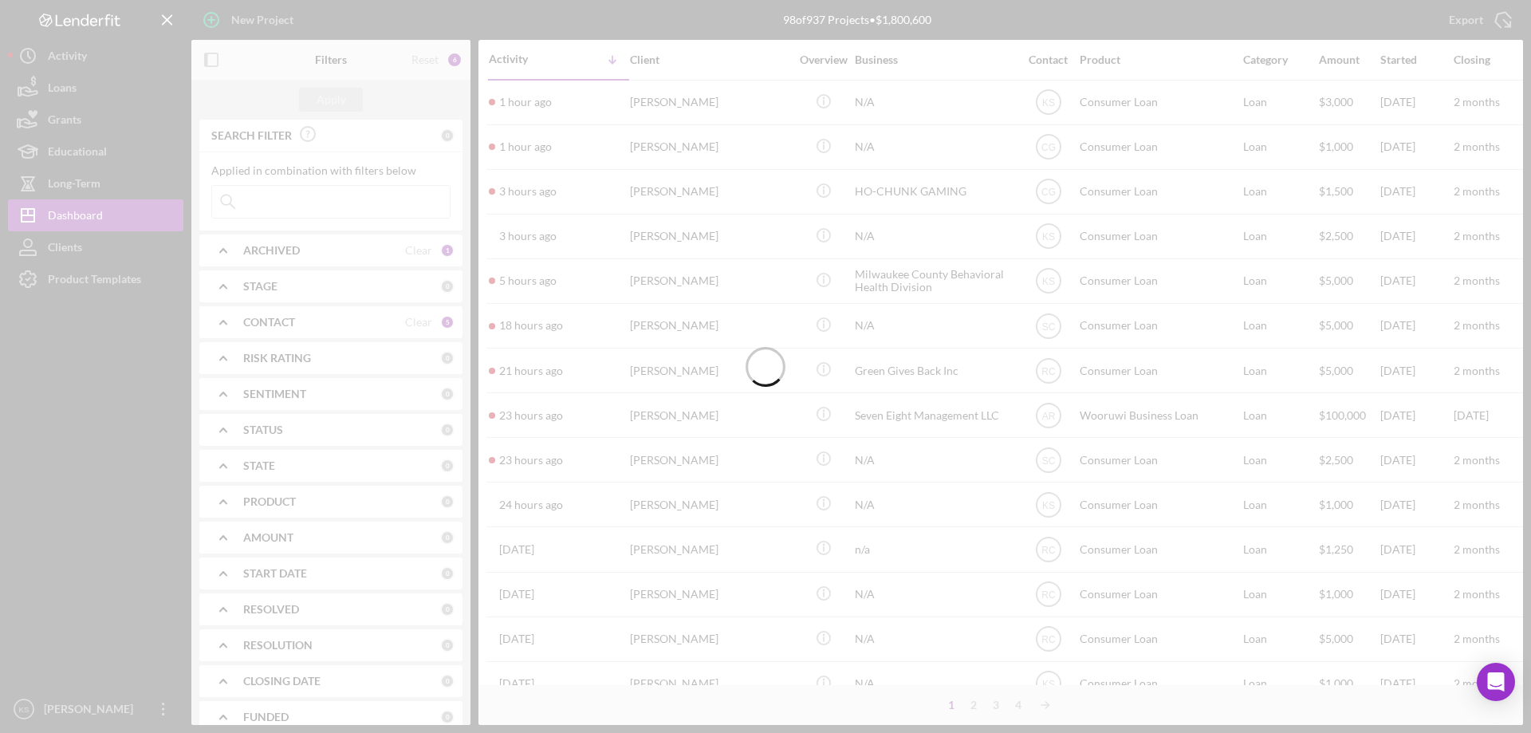
drag, startPoint x: 639, startPoint y: 133, endPoint x: 647, endPoint y: 130, distance: 9.3
click at [644, 131] on div at bounding box center [765, 366] width 1531 height 733
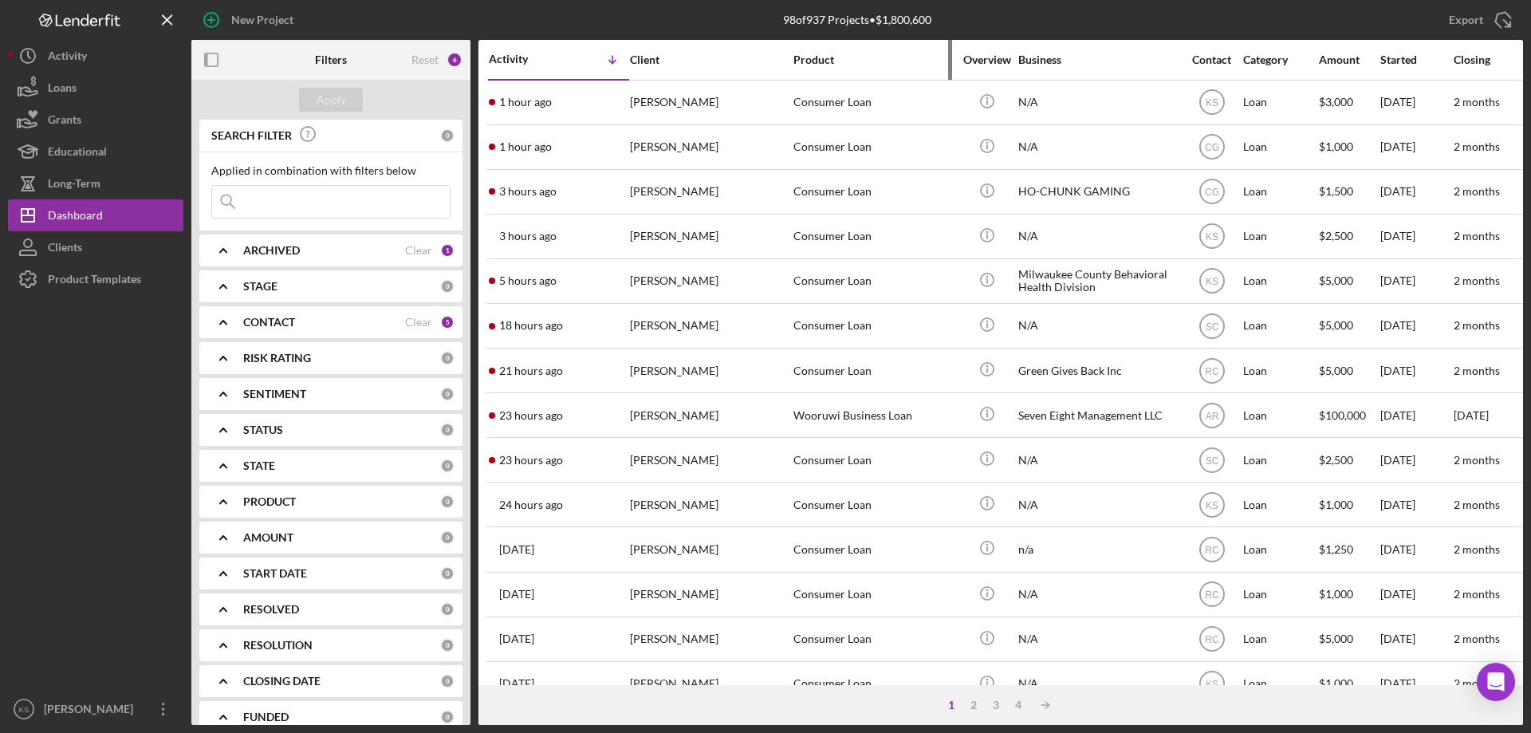
click at [828, 56] on div "Product" at bounding box center [872, 59] width 159 height 13
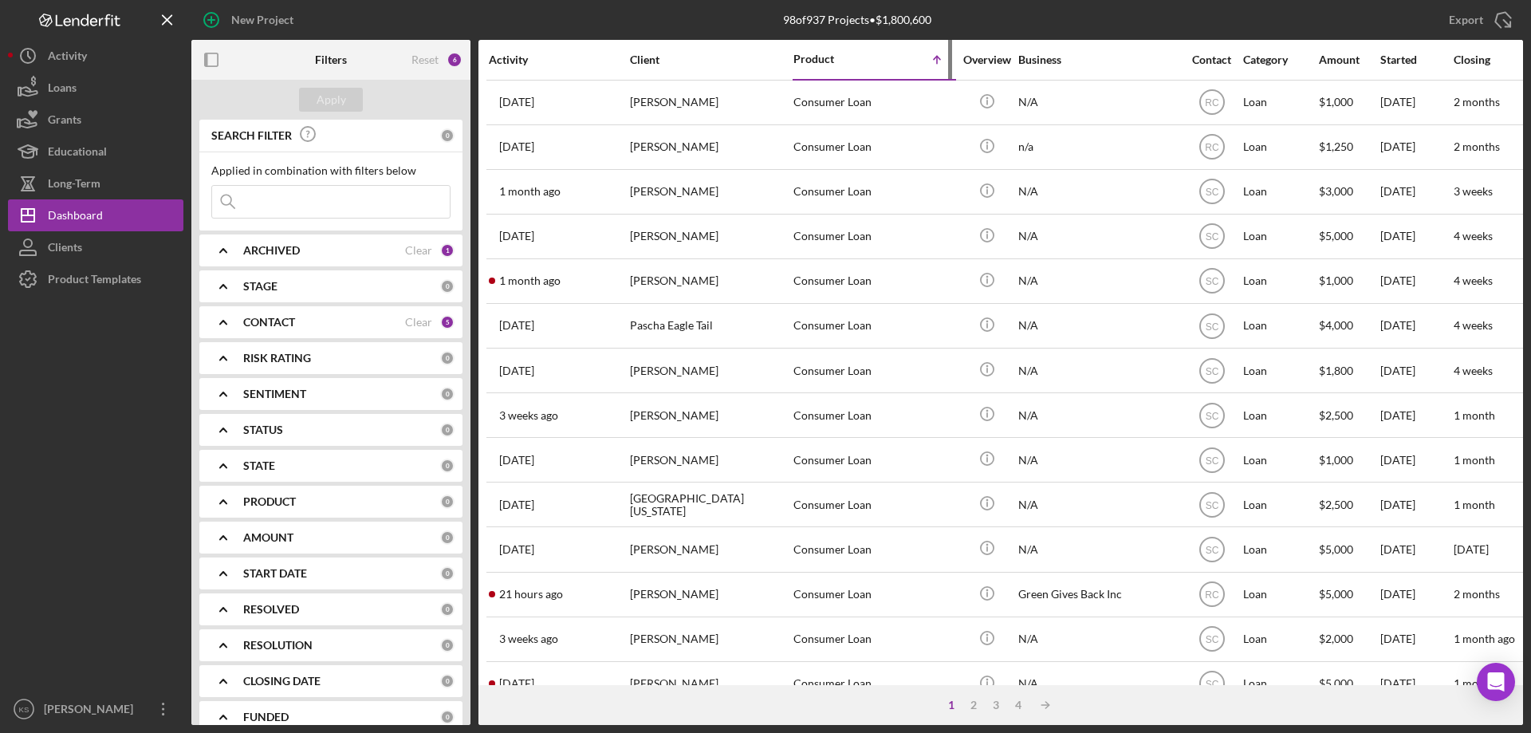
click at [836, 59] on div "Product" at bounding box center [833, 59] width 80 height 13
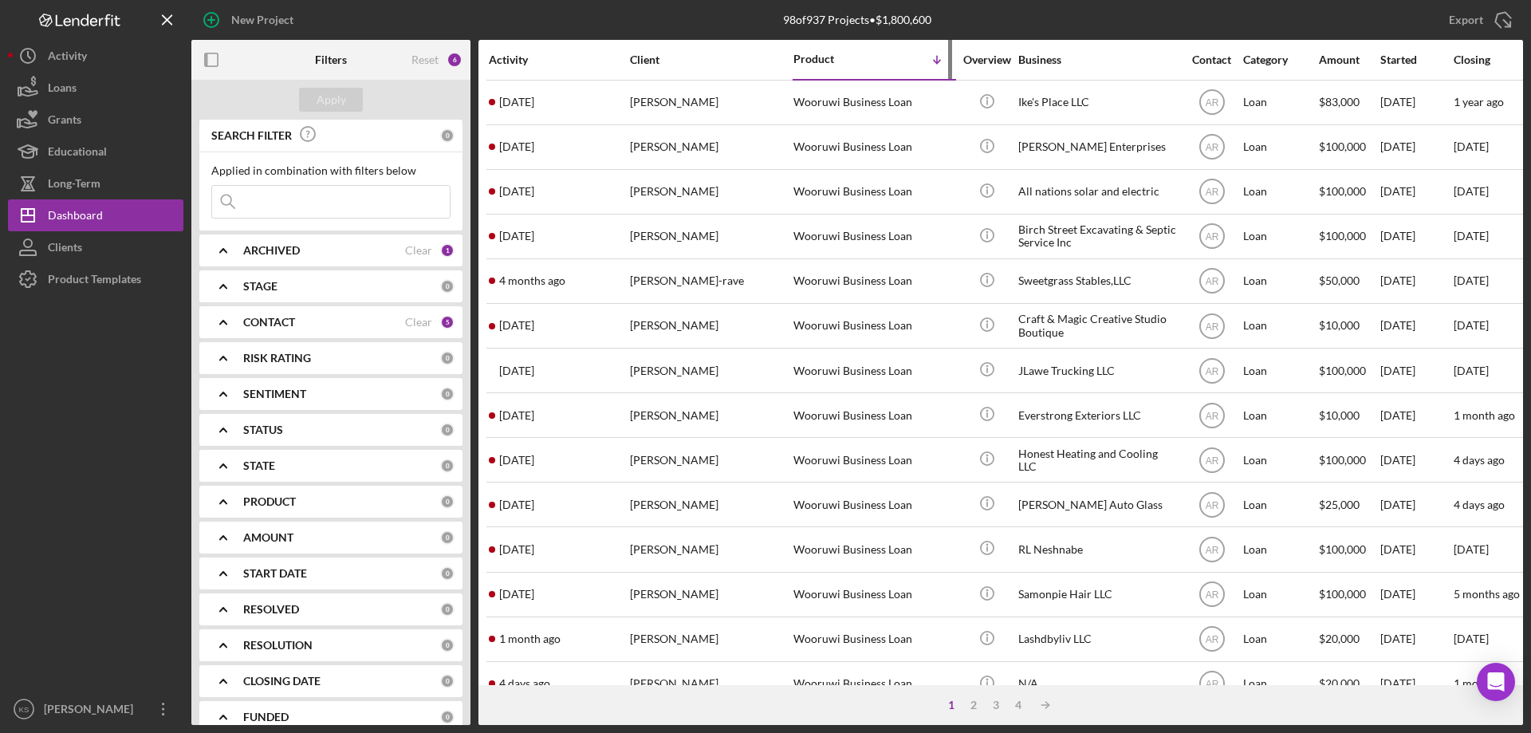
click at [862, 69] on div "Product Icon/Table Sort Arrow" at bounding box center [872, 59] width 159 height 37
click at [872, 72] on div "Product Icon/Table Sort Arrow" at bounding box center [872, 59] width 159 height 37
click at [935, 61] on polyline at bounding box center [937, 61] width 6 height 3
click at [855, 62] on div "Product" at bounding box center [833, 59] width 80 height 13
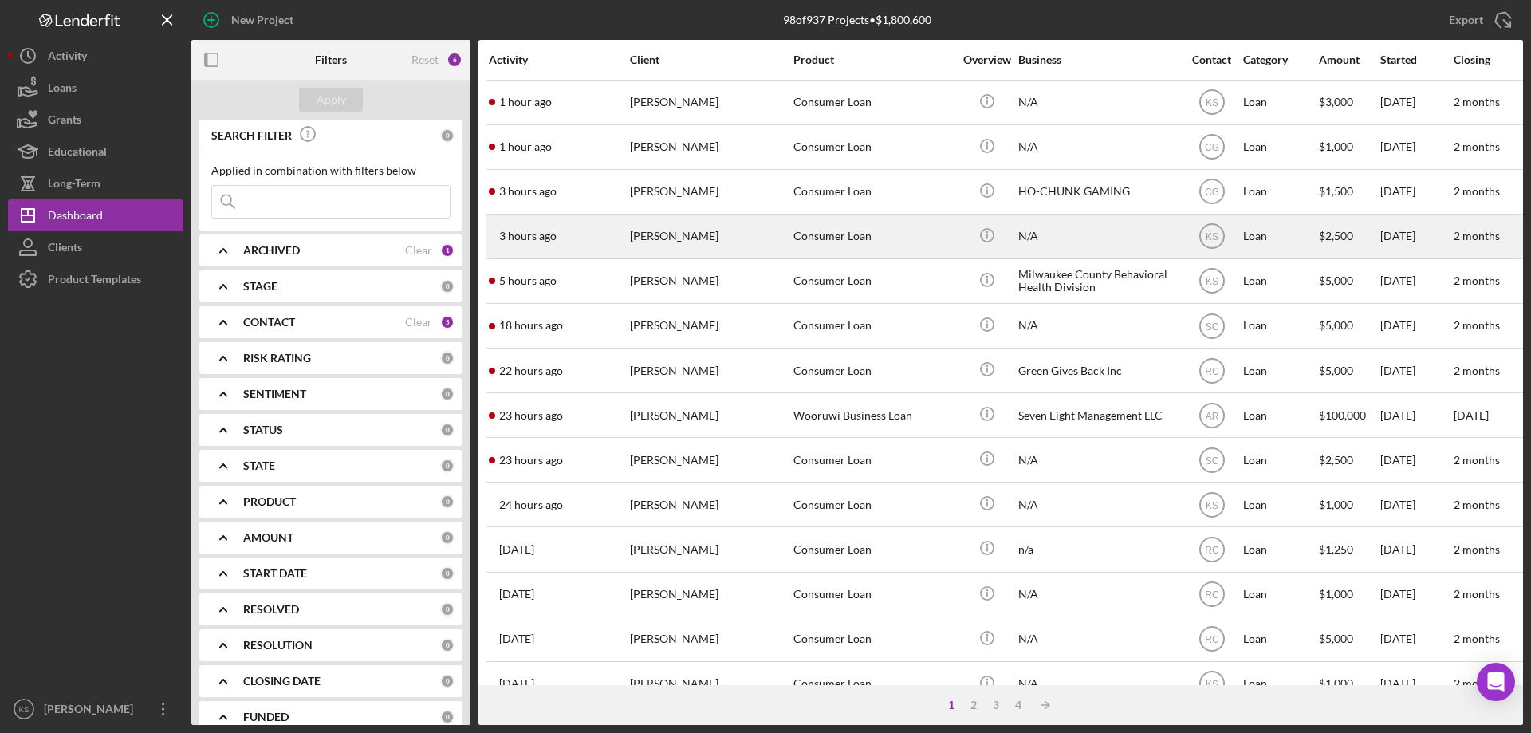
click at [723, 245] on div "[PERSON_NAME]" at bounding box center [709, 236] width 159 height 42
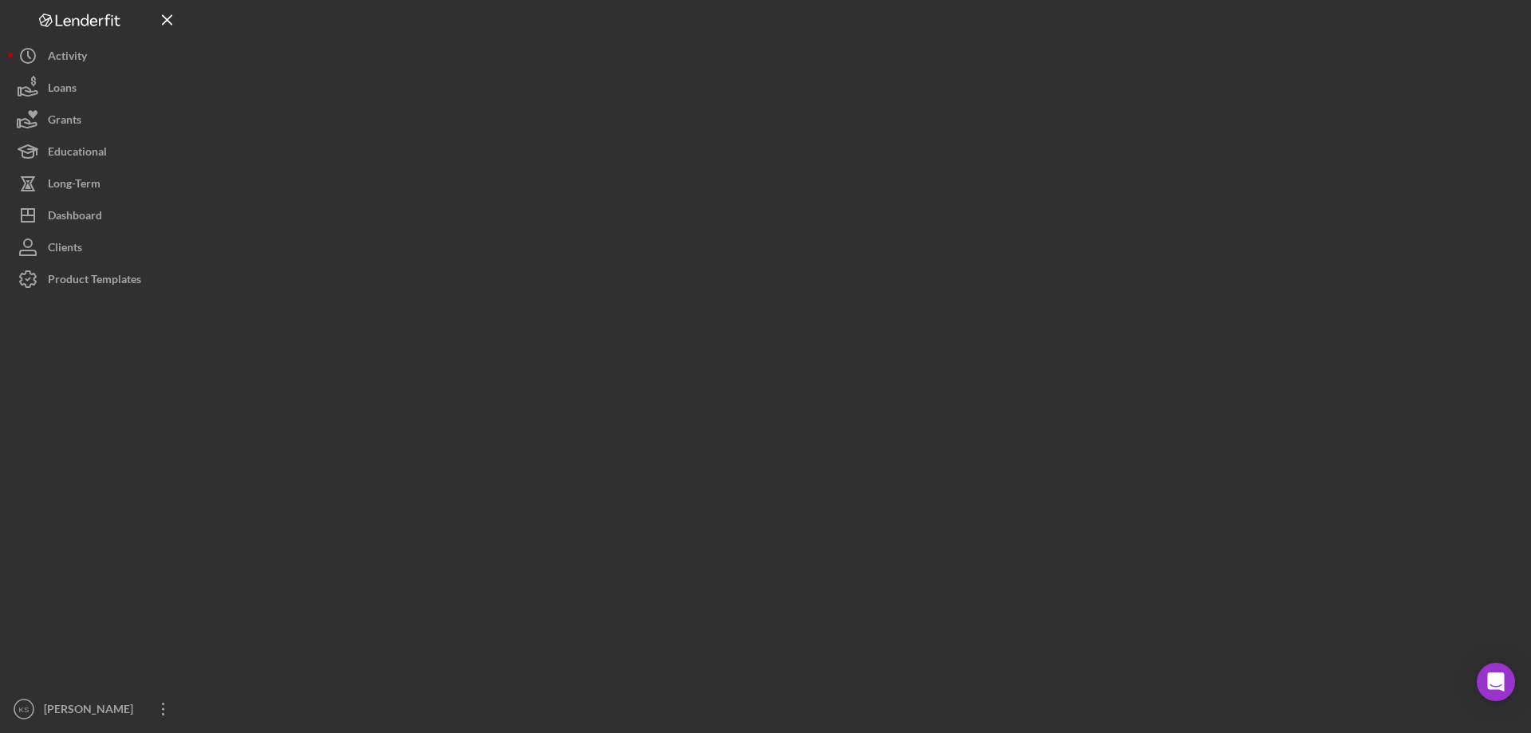
click at [723, 245] on div at bounding box center [857, 362] width 1332 height 725
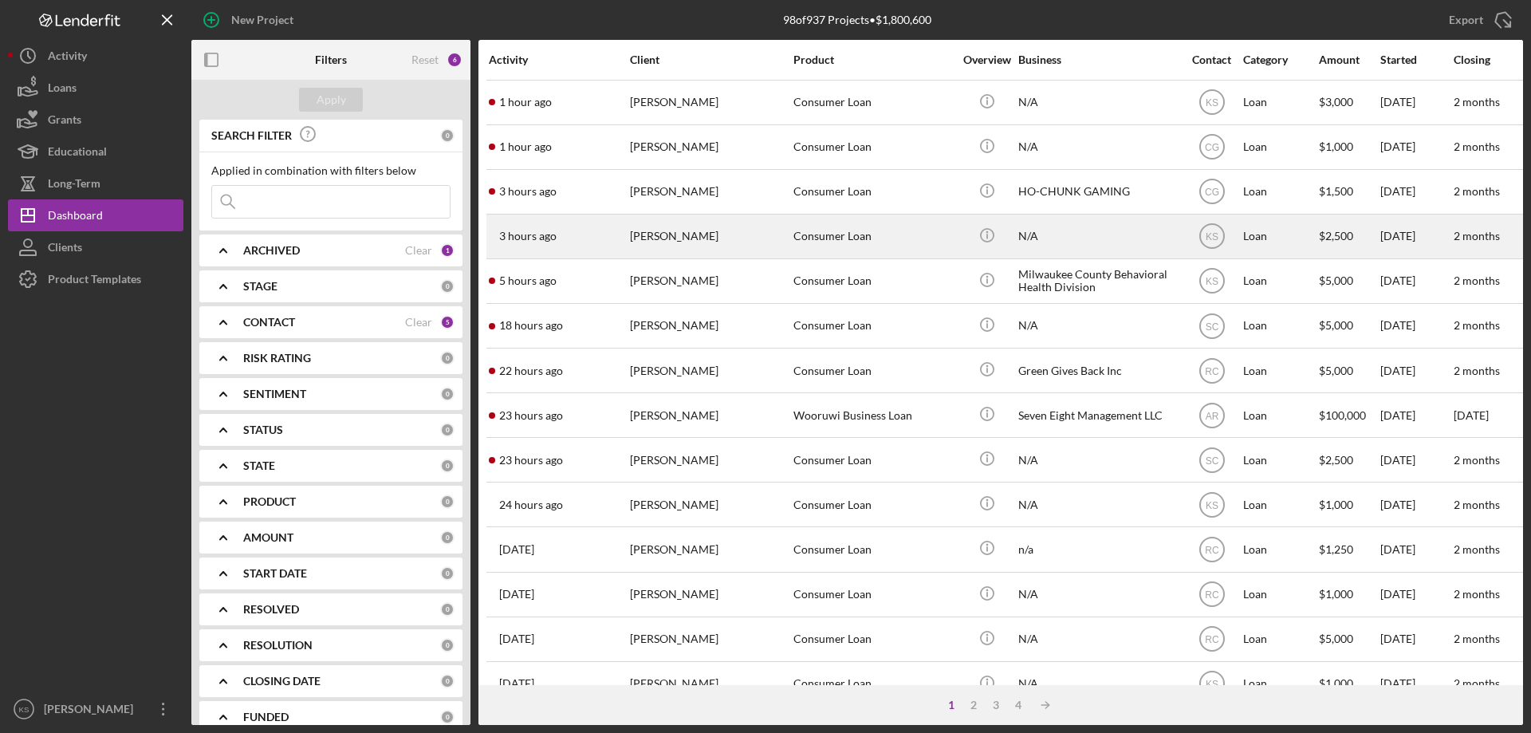
click at [668, 252] on div "[PERSON_NAME]" at bounding box center [709, 236] width 159 height 42
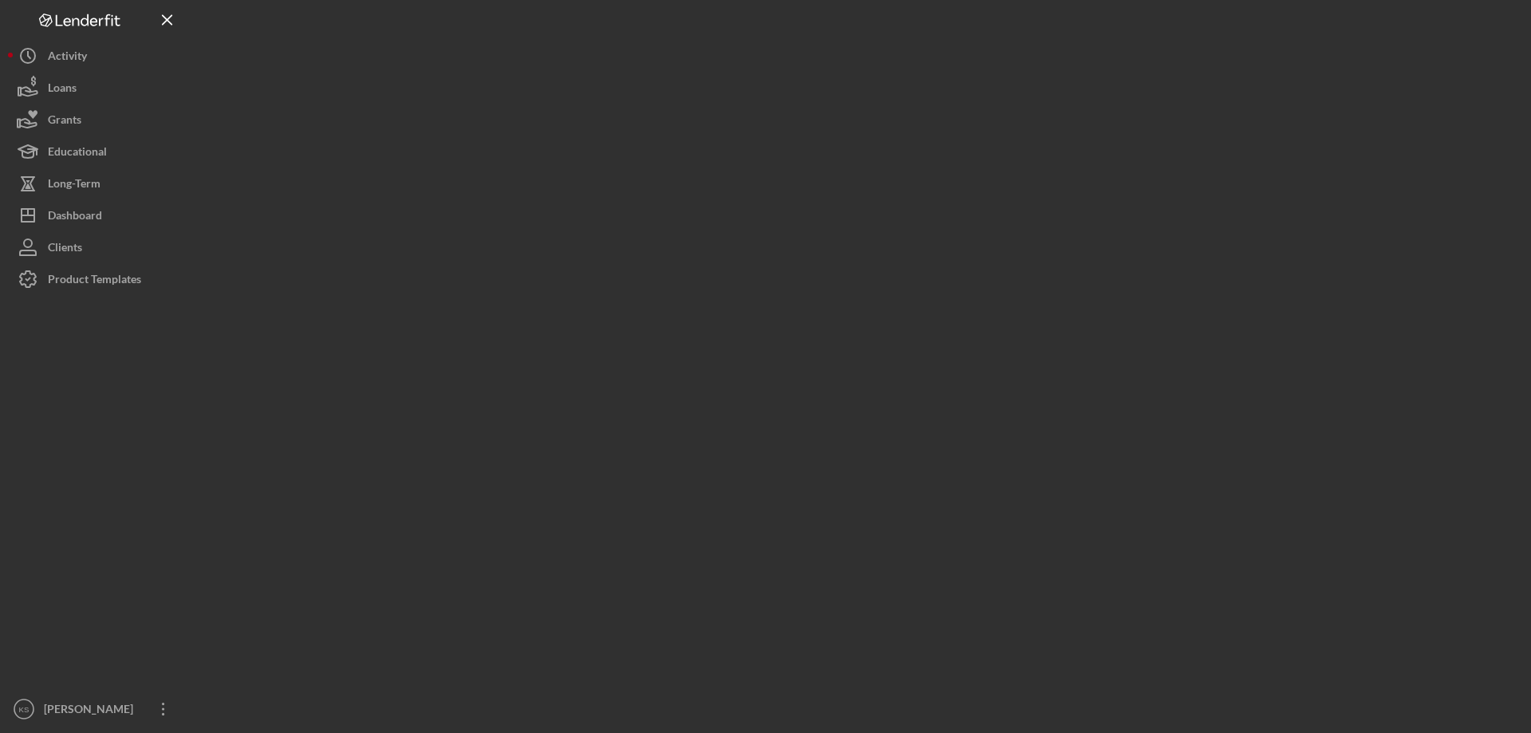
click at [668, 252] on div at bounding box center [857, 362] width 1332 height 725
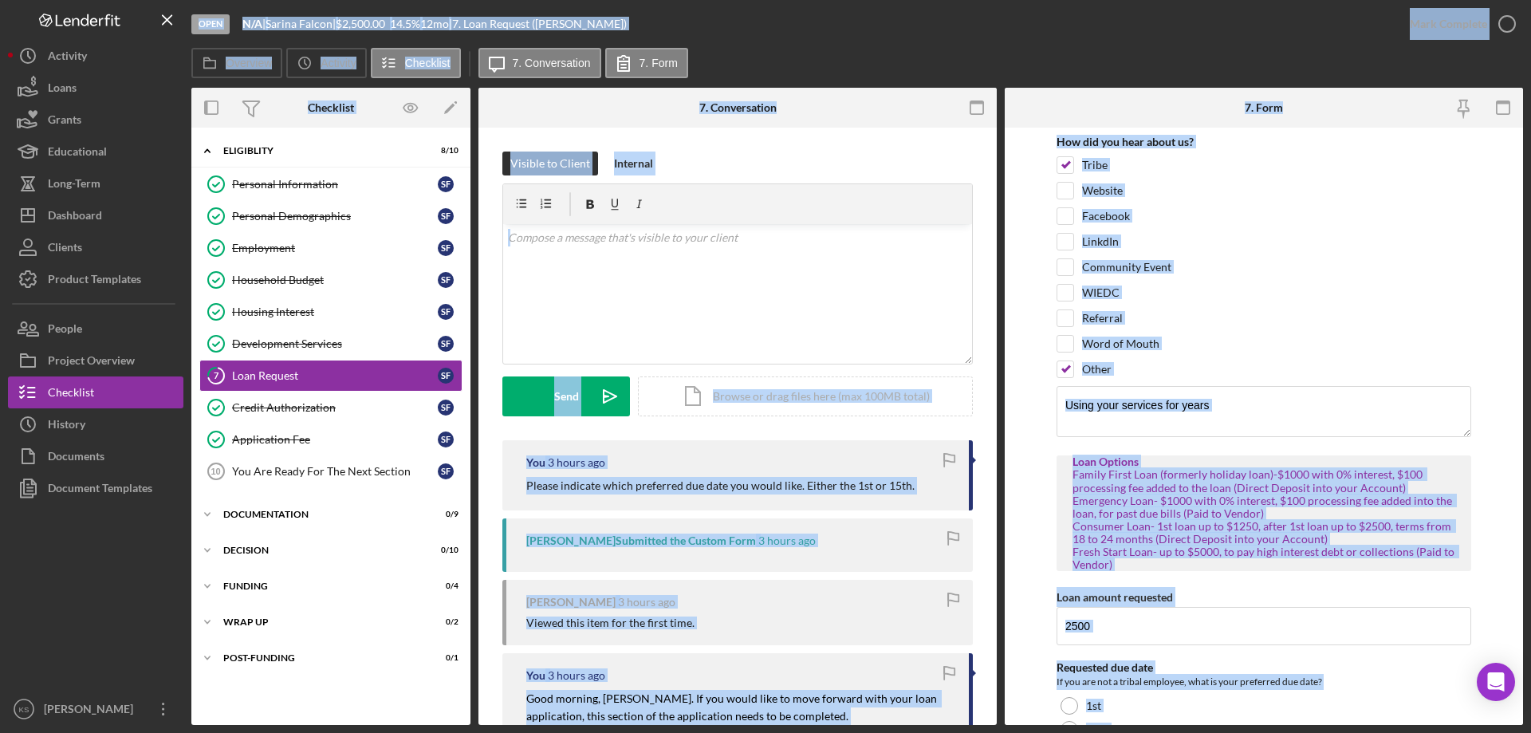
click at [899, 144] on div "Visible to Client Internal v Color teal Color pink Remove color Add row above A…" at bounding box center [737, 521] width 518 height 787
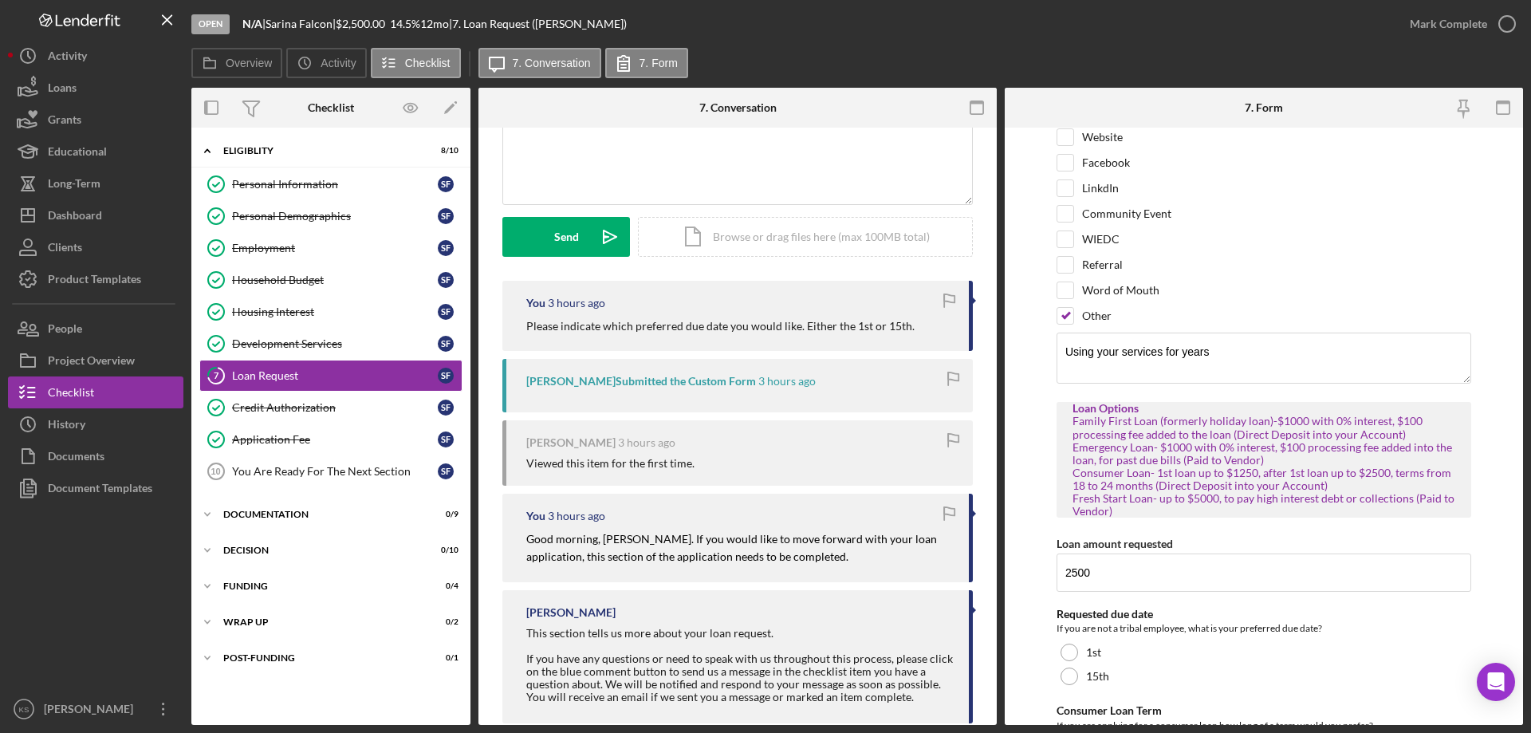
scroll to position [80, 0]
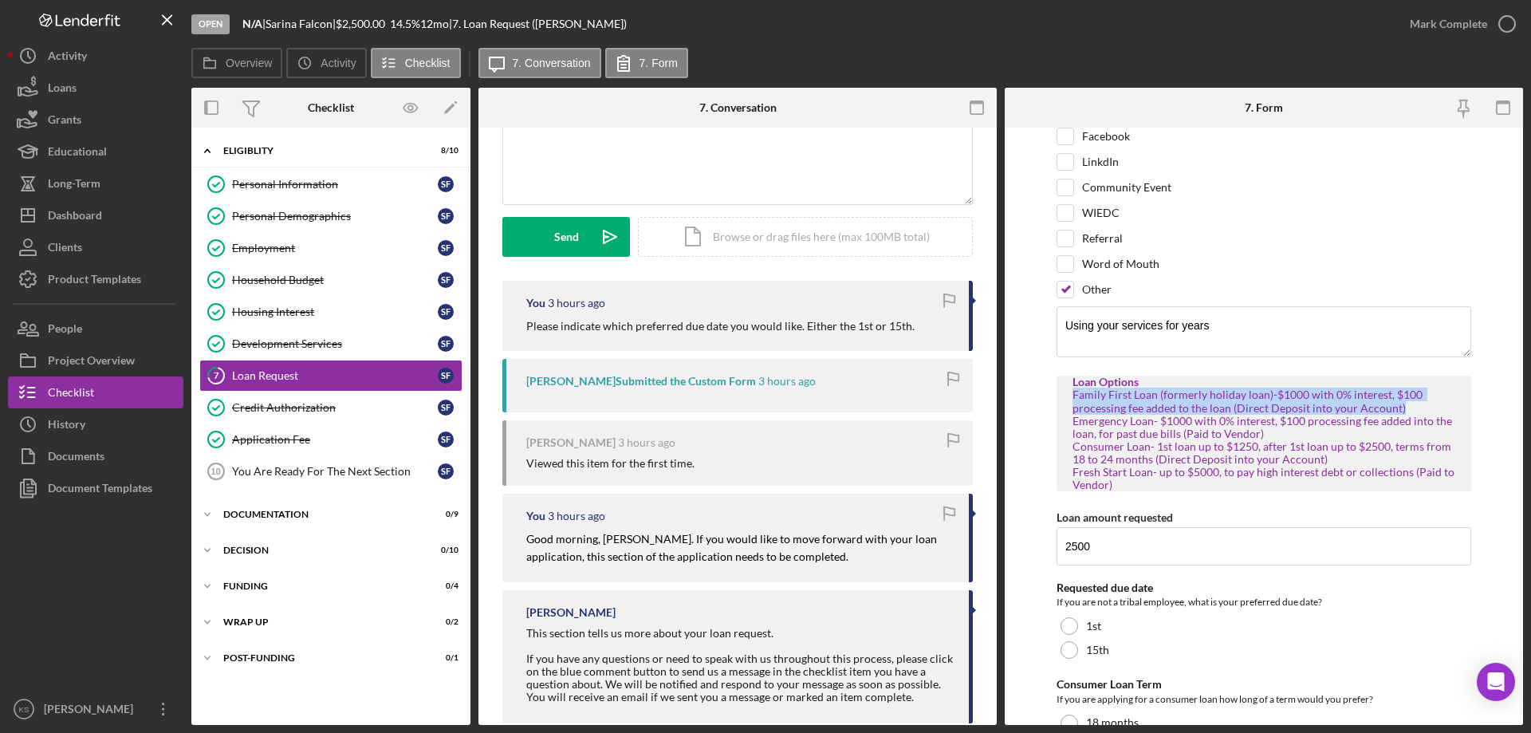
drag, startPoint x: 1398, startPoint y: 408, endPoint x: 1073, endPoint y: 394, distance: 325.7
click at [1073, 394] on div "Family First Loan (formerly holiday loan)-$1000 with 0% interest, $100 processi…" at bounding box center [1264, 439] width 383 height 103
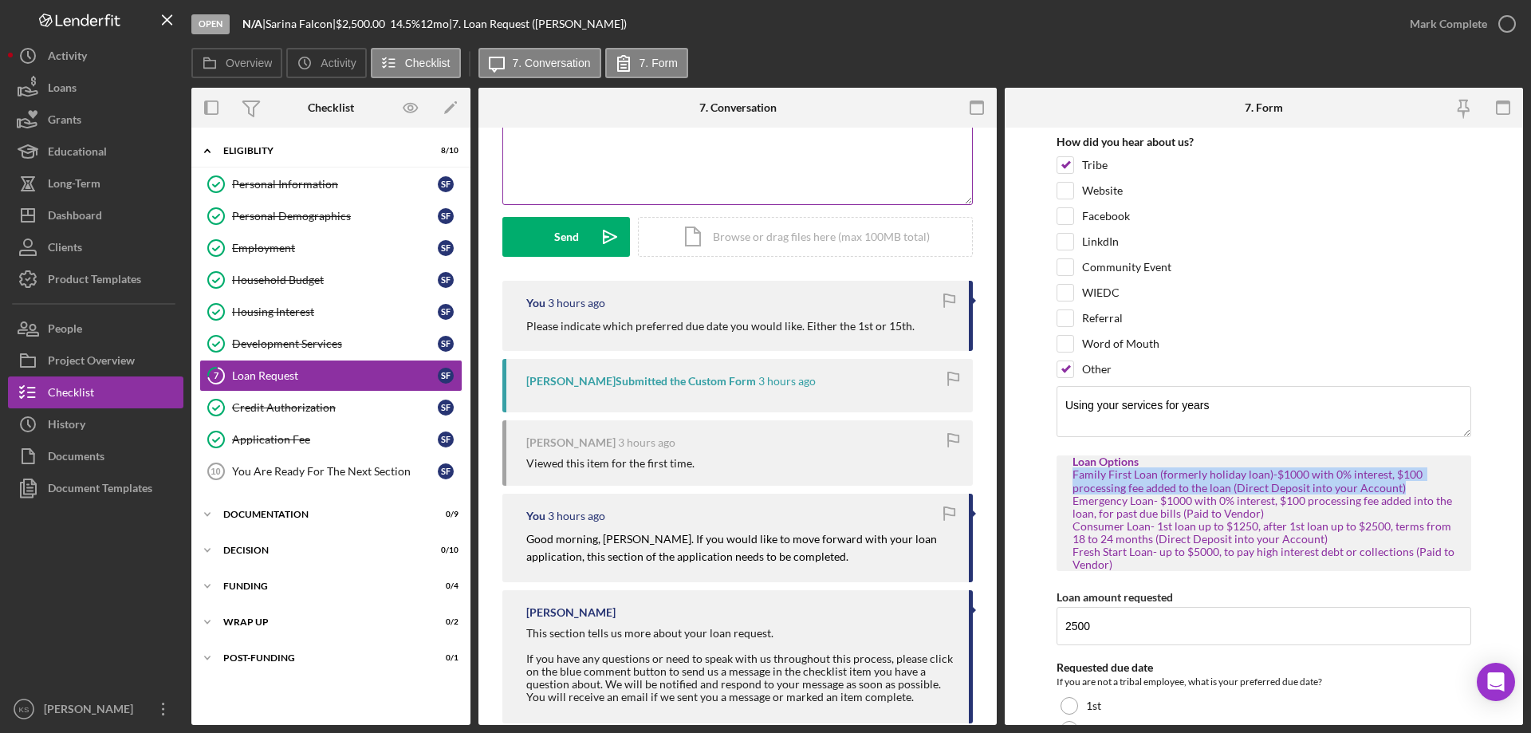
scroll to position [0, 0]
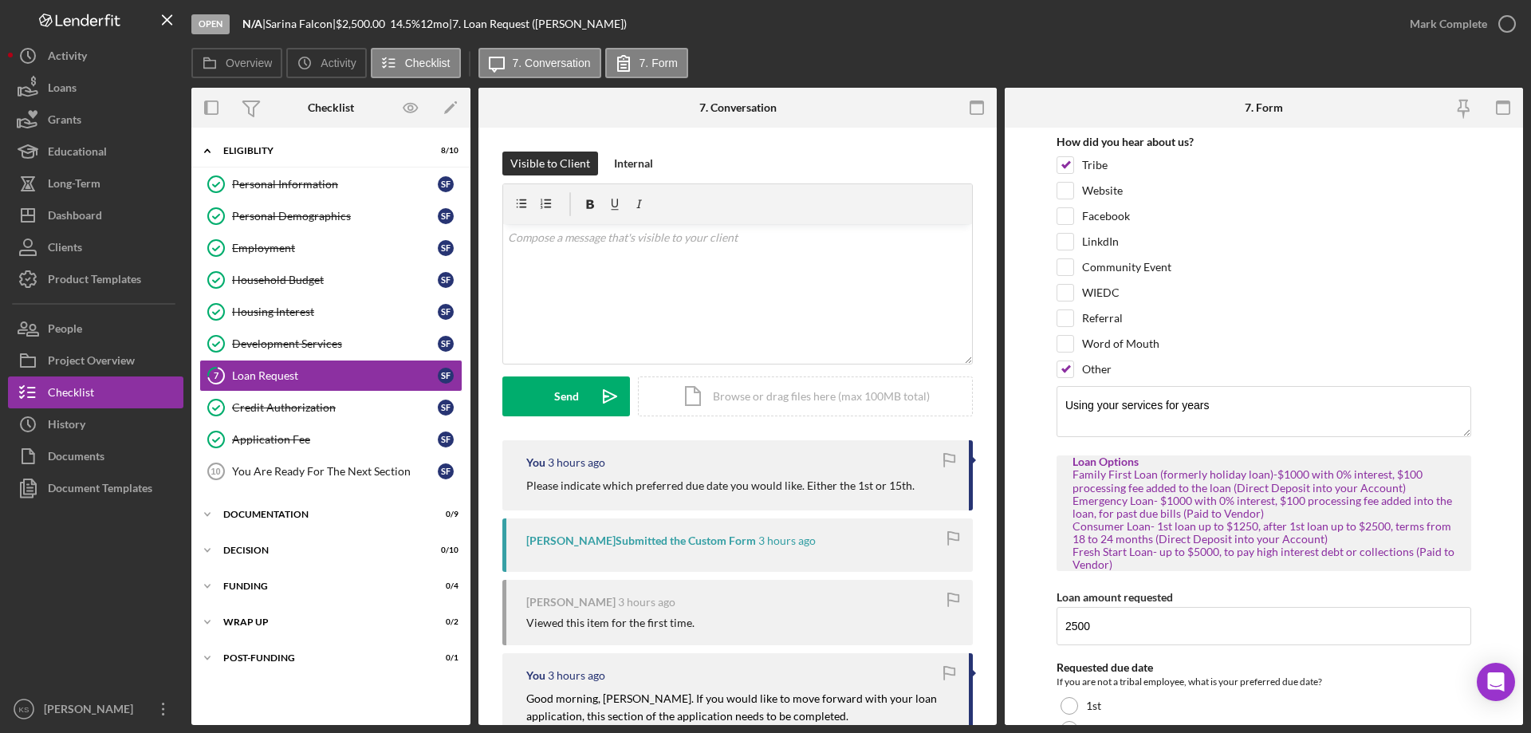
click at [701, 426] on div "Visible to Client Internal v Color teal Color pink Remove color Add row above A…" at bounding box center [737, 296] width 470 height 289
click at [93, 218] on div "Dashboard" at bounding box center [75, 217] width 54 height 36
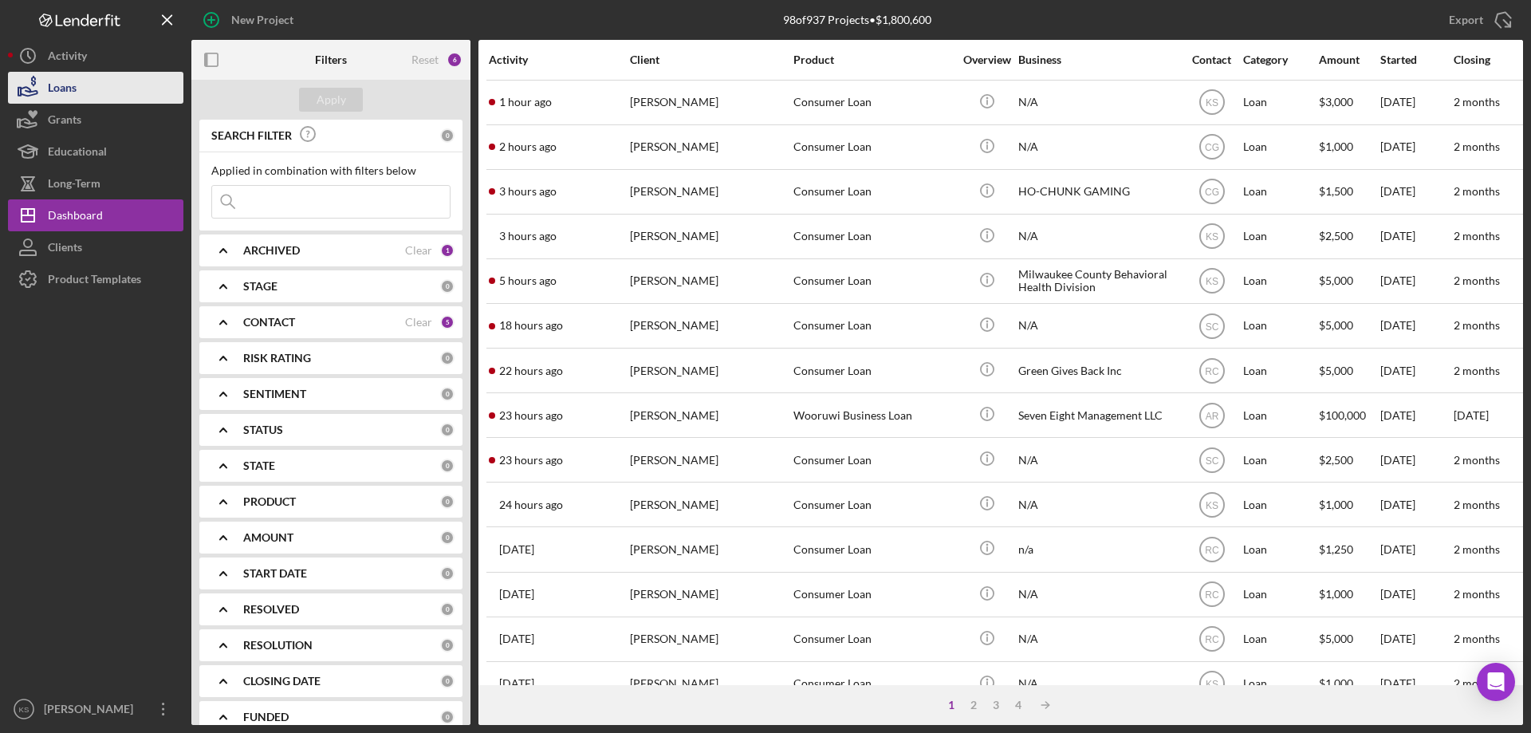
click at [53, 82] on div "Loans" at bounding box center [62, 90] width 29 height 36
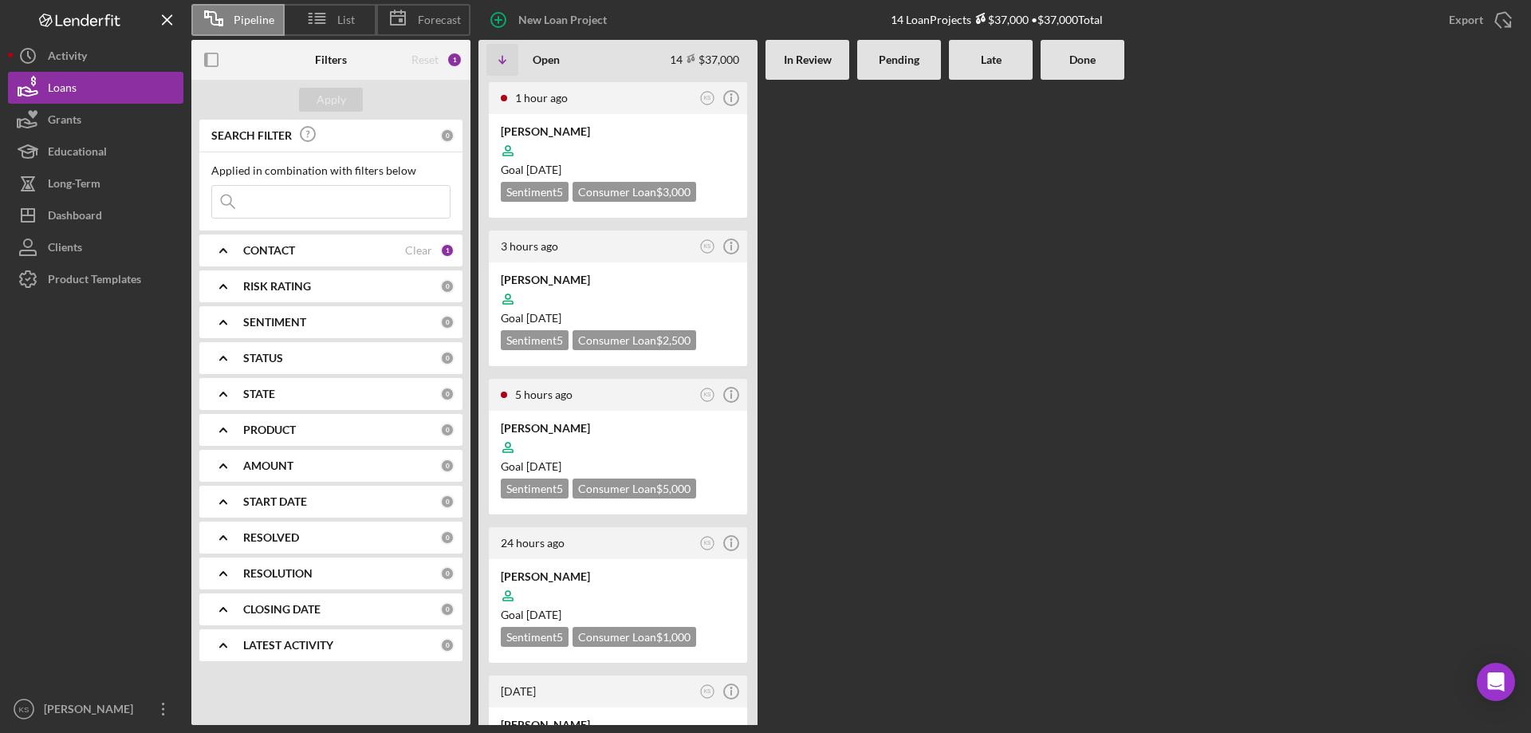
click at [825, 61] on b "In Review" at bounding box center [808, 59] width 48 height 13
click at [107, 215] on button "Icon/Dashboard Dashboard" at bounding box center [95, 215] width 175 height 32
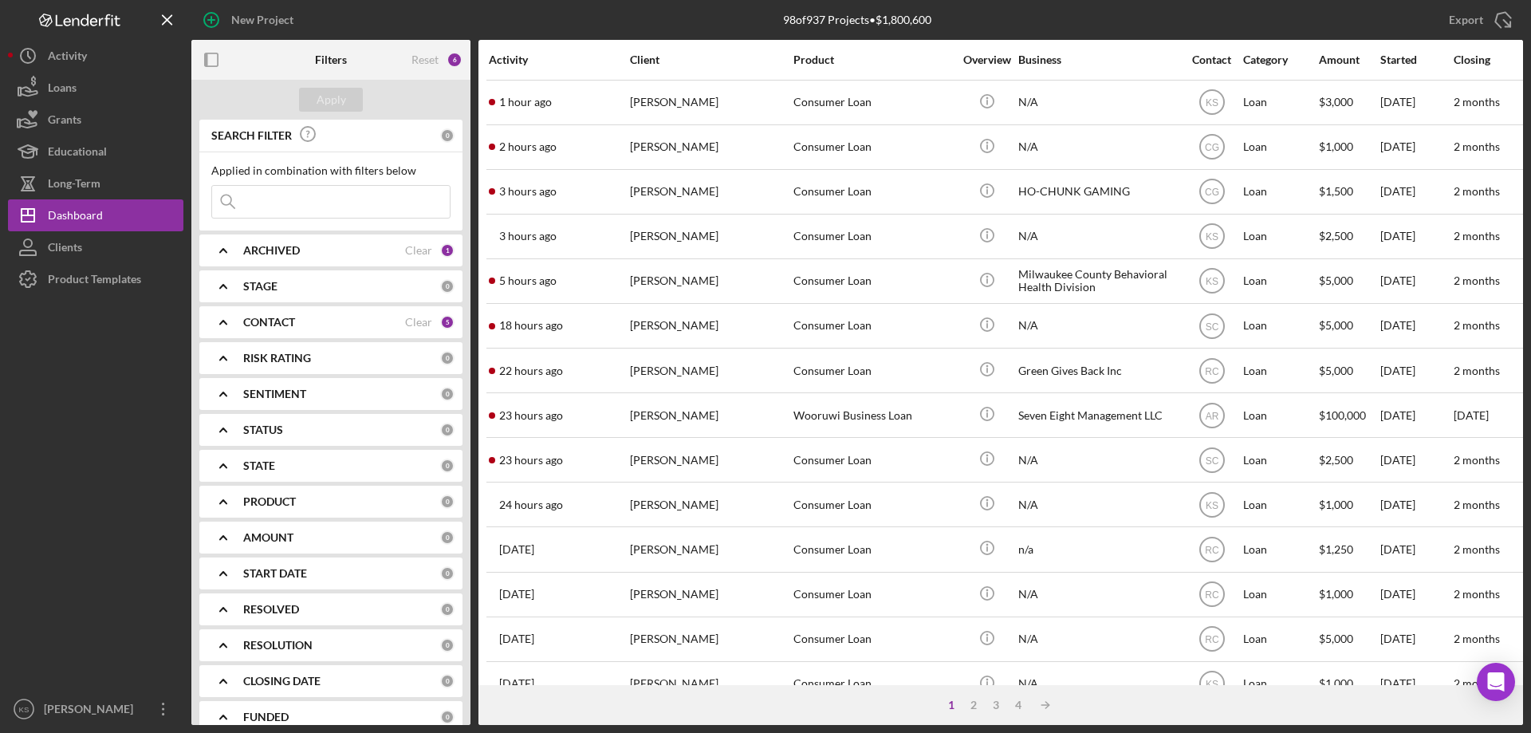
click at [518, 61] on div "Activity" at bounding box center [559, 59] width 140 height 13
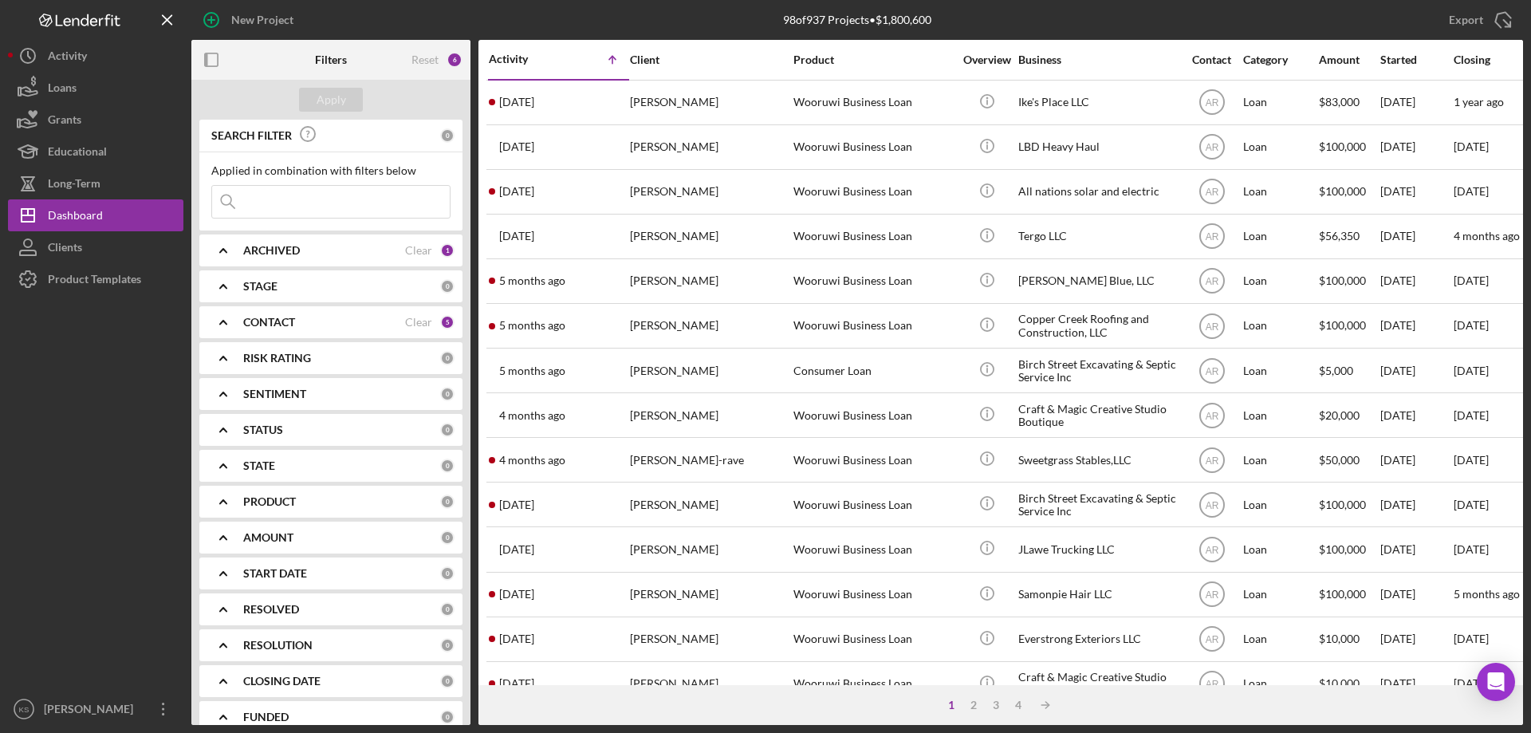
click at [518, 61] on div "Activity" at bounding box center [524, 59] width 70 height 13
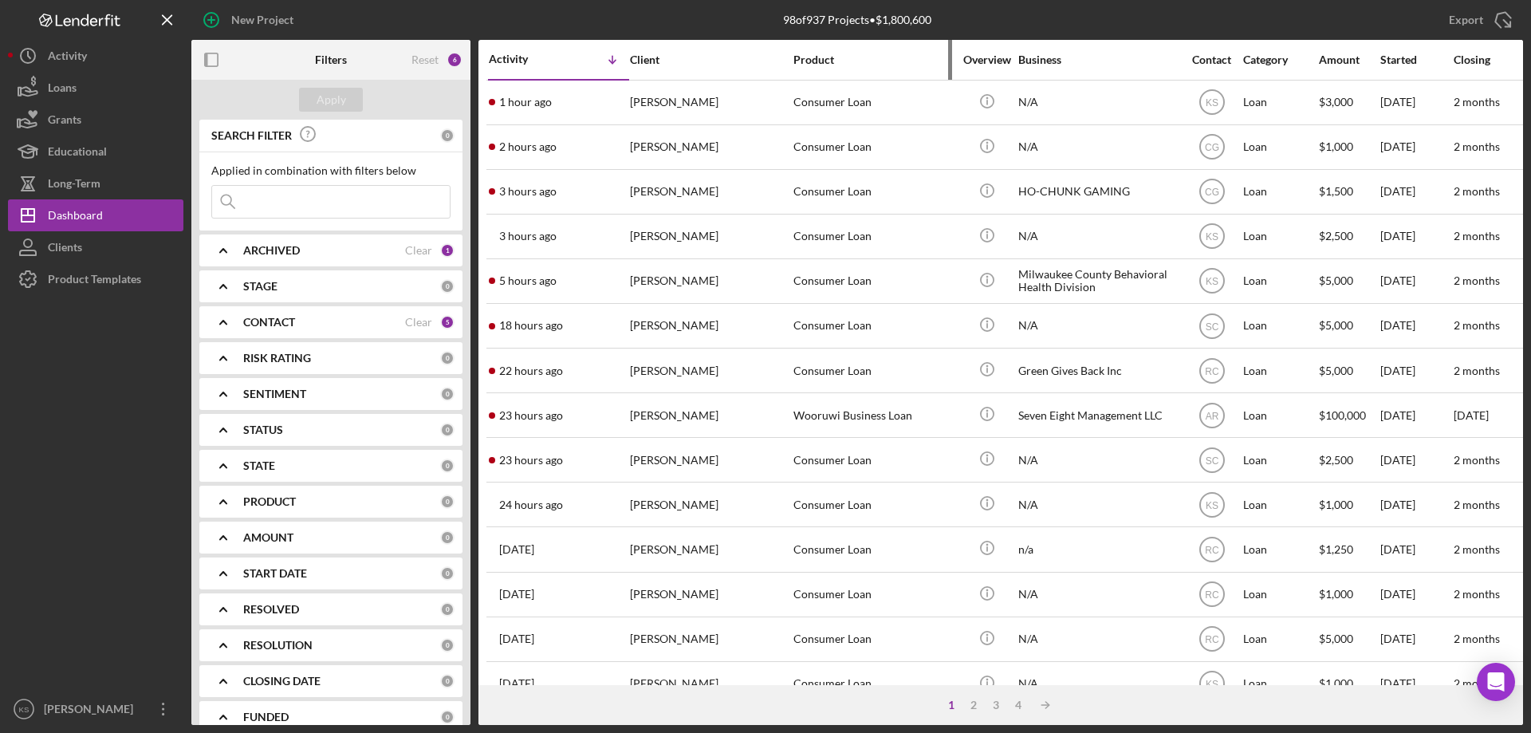
drag, startPoint x: 905, startPoint y: 67, endPoint x: 880, endPoint y: 65, distance: 25.6
click at [880, 65] on div "Product" at bounding box center [872, 59] width 159 height 13
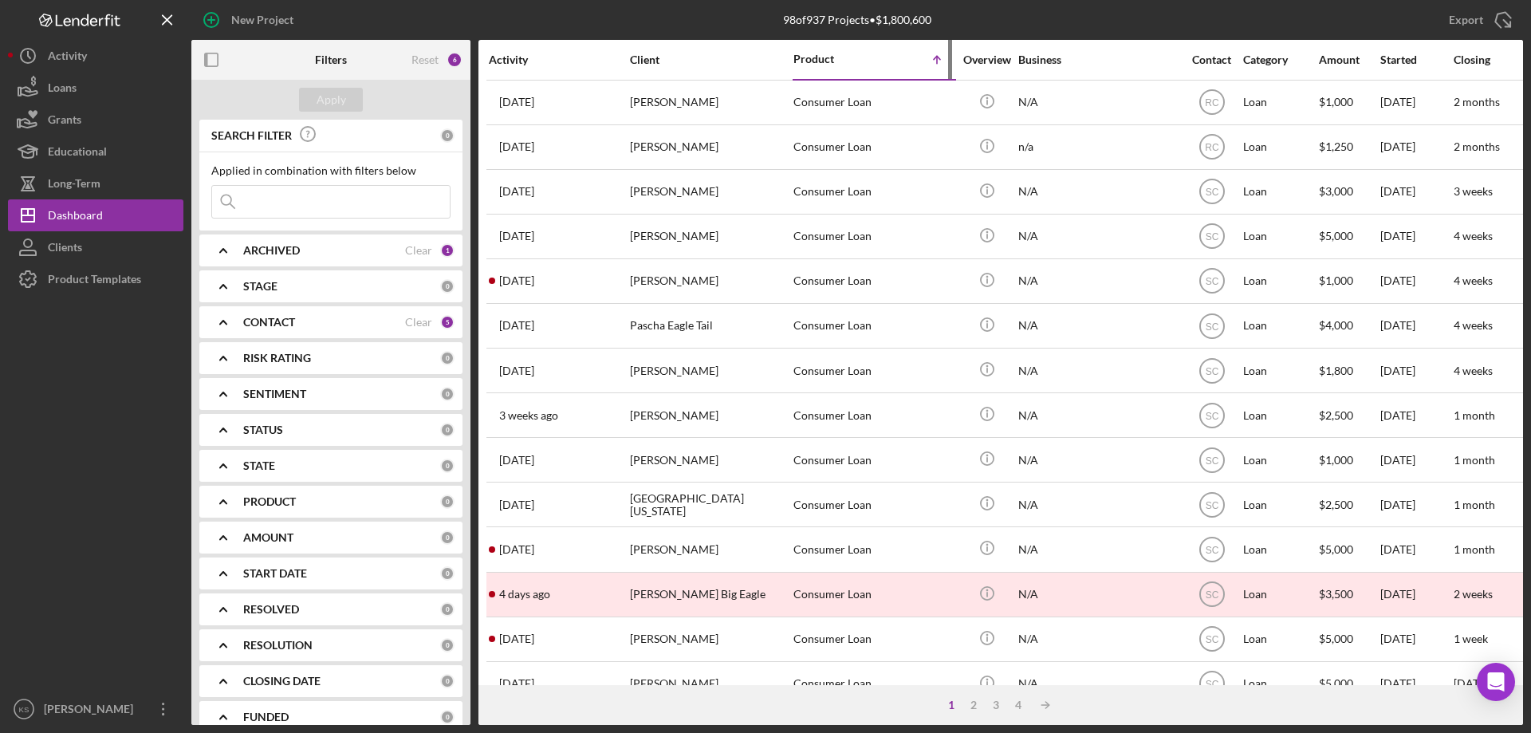
click at [867, 67] on div "Product Icon/Table Sort Arrow" at bounding box center [872, 59] width 159 height 37
click at [494, 52] on div "Activity" at bounding box center [559, 60] width 140 height 38
click at [514, 56] on div "Activity" at bounding box center [559, 59] width 140 height 13
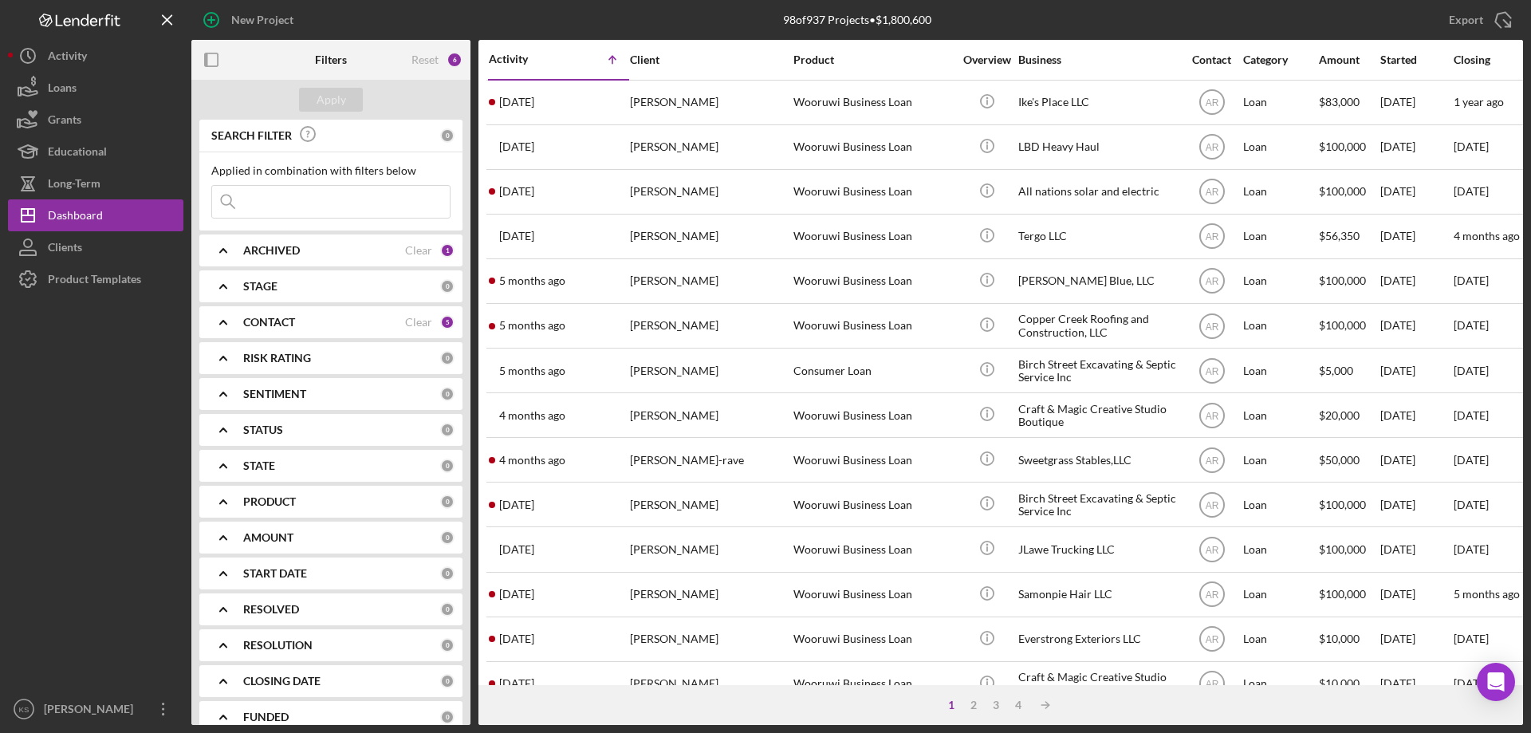
click at [514, 56] on div "Activity" at bounding box center [524, 59] width 70 height 13
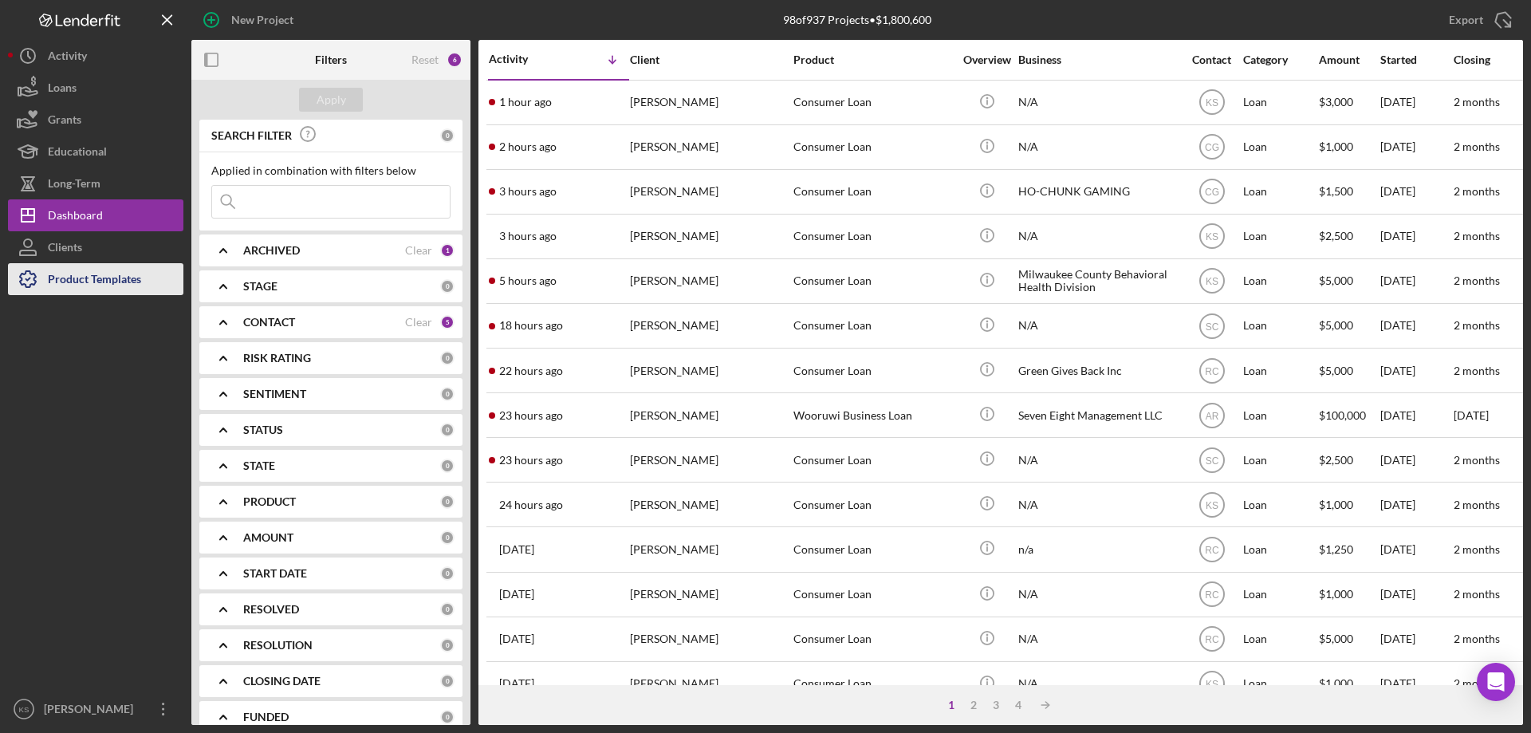
click at [112, 276] on div "Product Templates" at bounding box center [94, 281] width 93 height 36
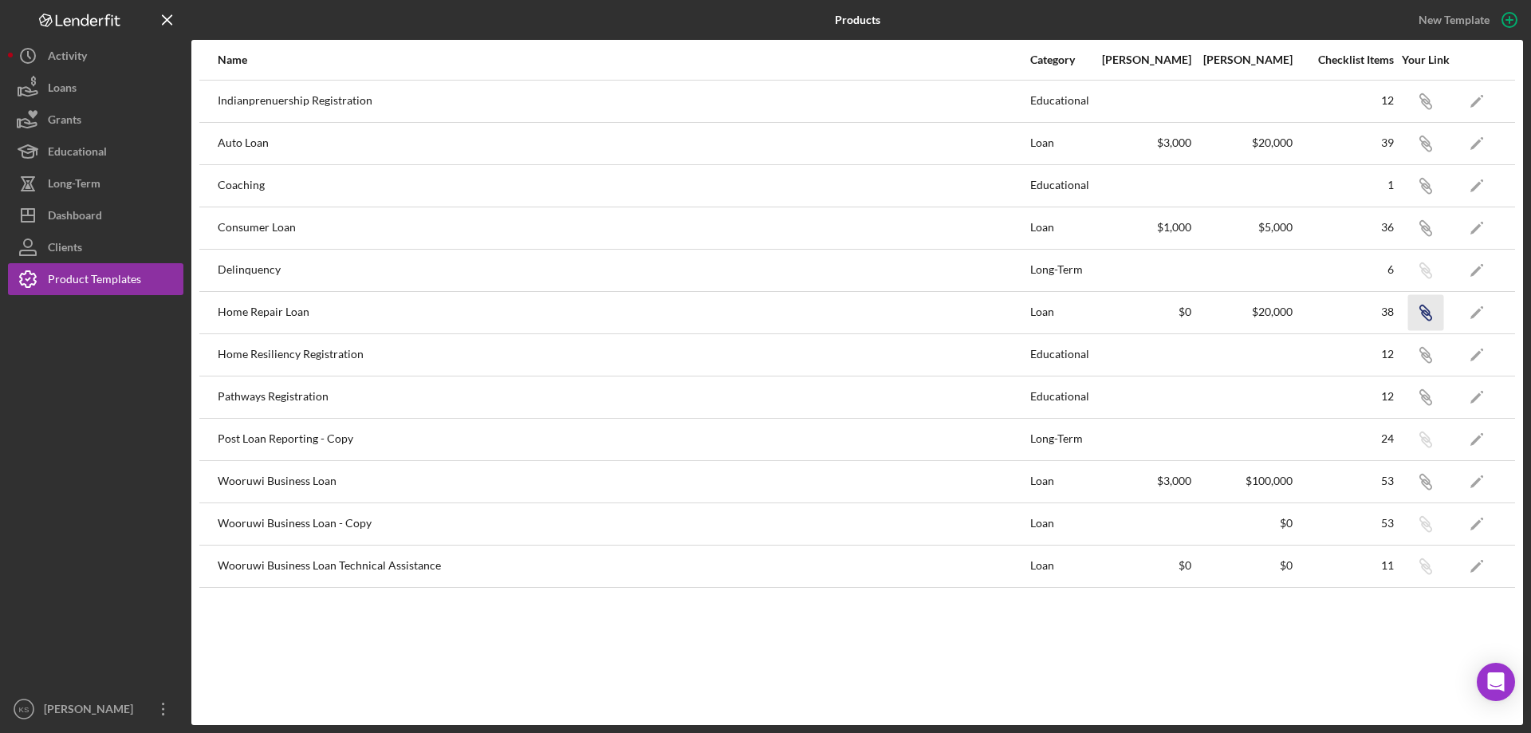
click at [1431, 312] on icon "Icon/Link" at bounding box center [1425, 312] width 36 height 36
